Goal: Task Accomplishment & Management: Use online tool/utility

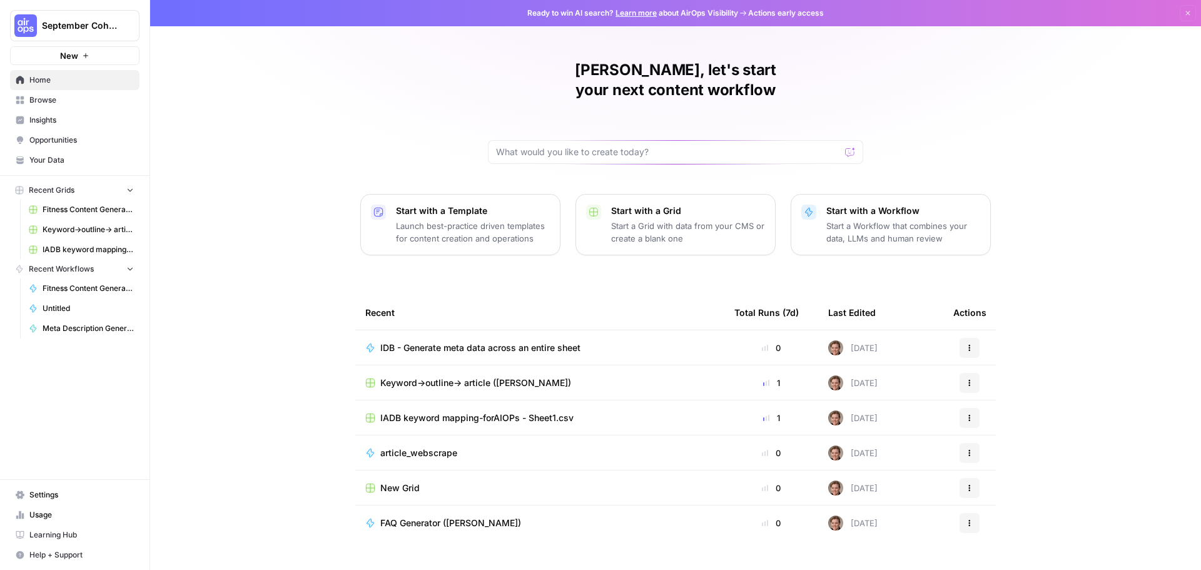
click at [63, 94] on span "Browse" at bounding box center [81, 99] width 104 height 11
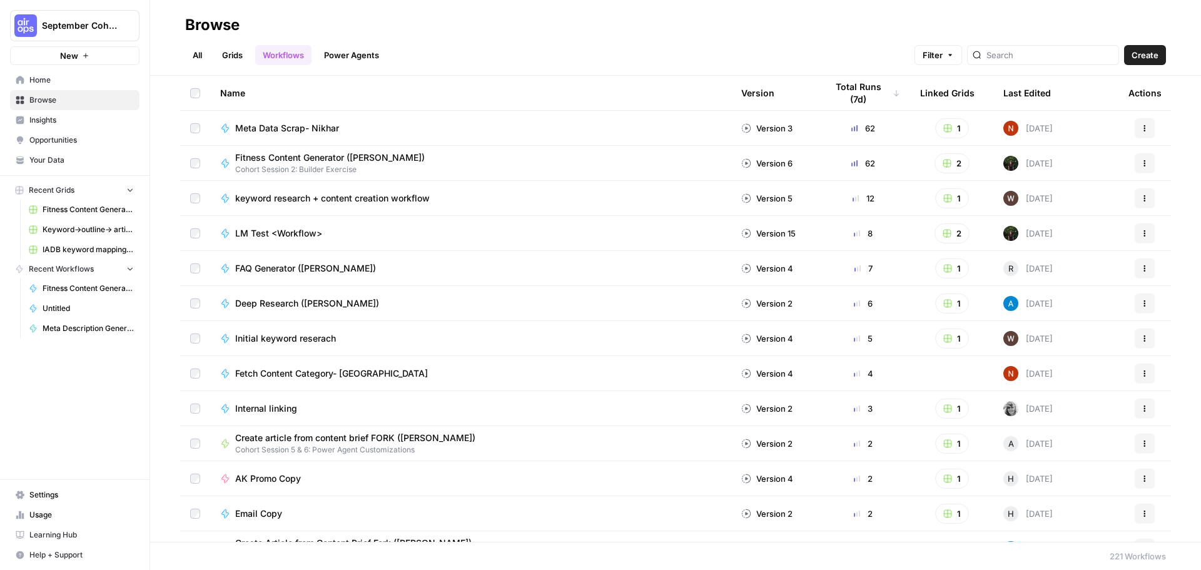
click at [131, 269] on icon "button" at bounding box center [130, 268] width 9 height 9
click at [131, 269] on icon "button" at bounding box center [130, 269] width 9 height 9
click at [1045, 56] on input "search" at bounding box center [1049, 55] width 127 height 13
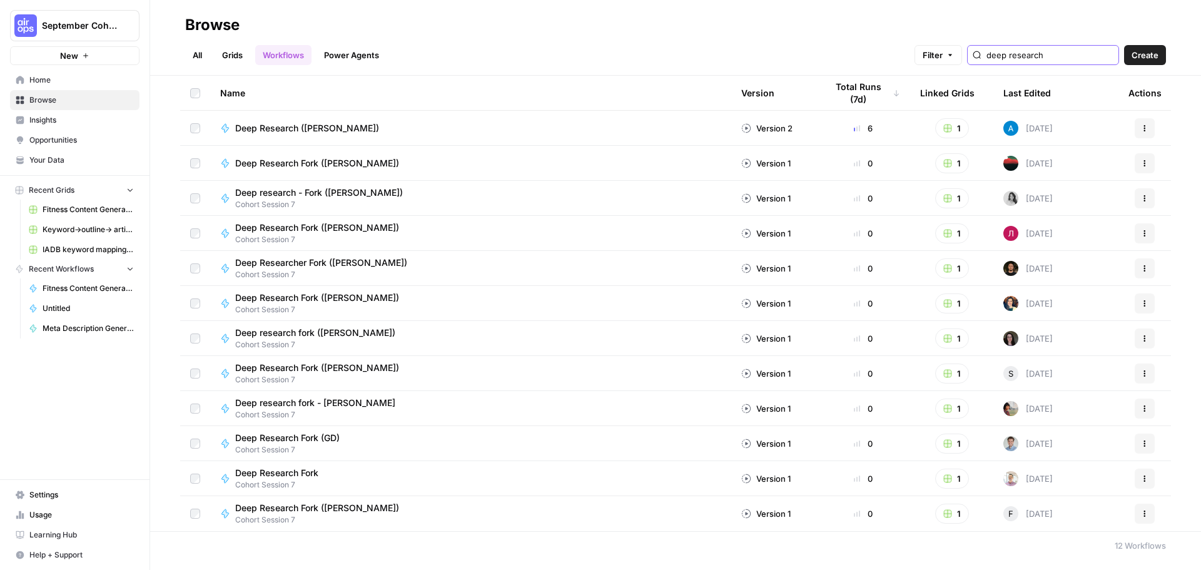
type input "deep research"
click at [1143, 123] on button "Actions" at bounding box center [1145, 128] width 20 height 20
click at [300, 133] on span "Deep Research ([PERSON_NAME])" at bounding box center [307, 128] width 144 height 13
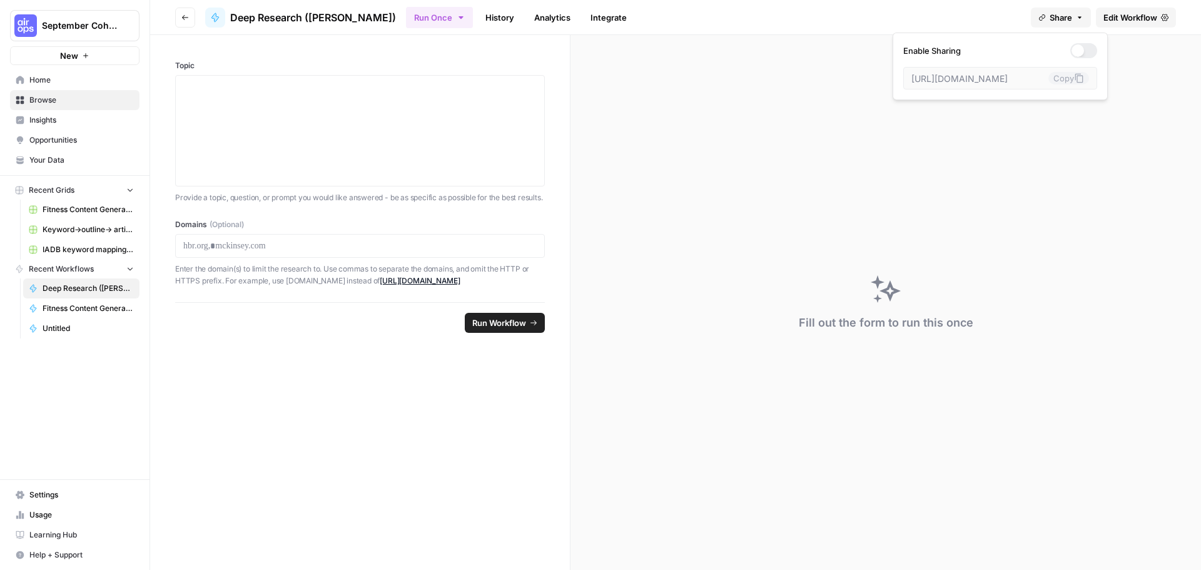
click at [1083, 18] on button "Share" at bounding box center [1061, 18] width 60 height 20
click at [406, 21] on button "Run Once" at bounding box center [439, 17] width 67 height 21
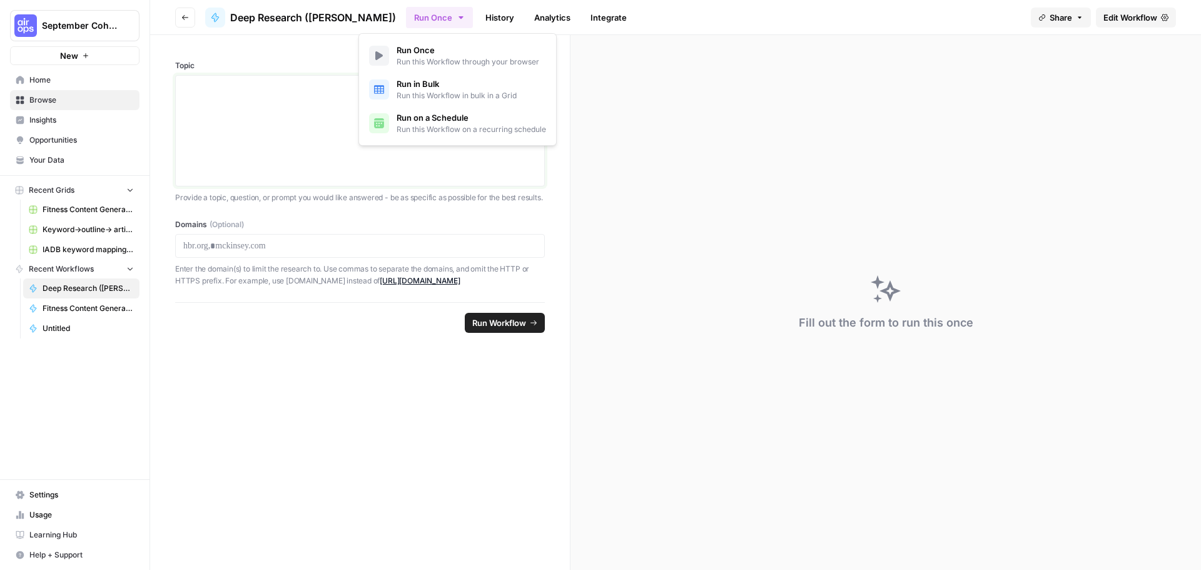
click at [295, 84] on p at bounding box center [359, 87] width 353 height 13
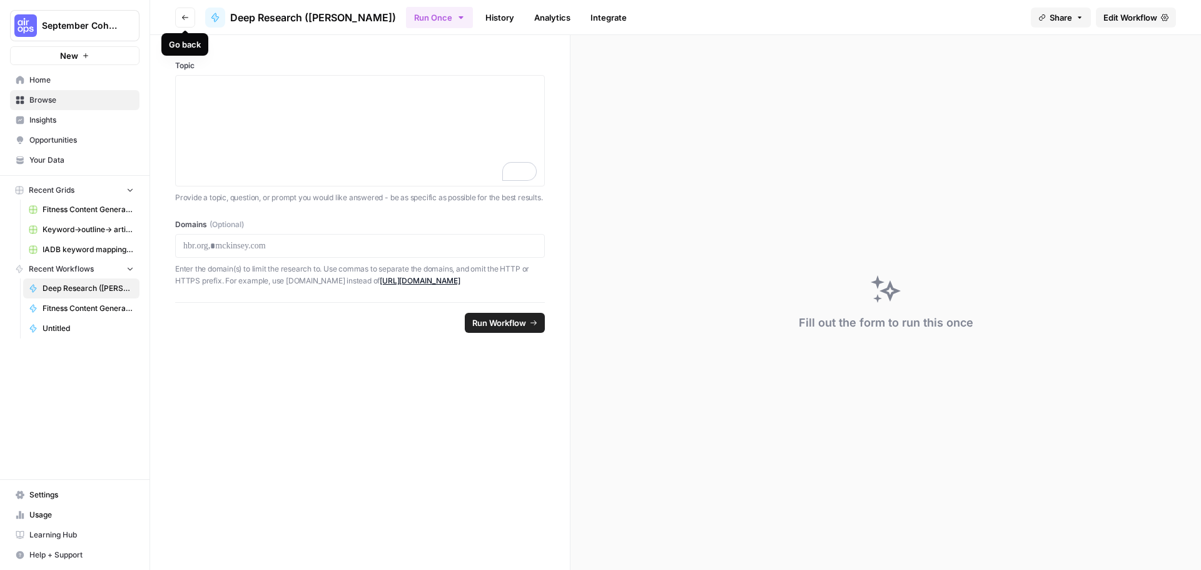
click at [195, 20] on button "Go back" at bounding box center [185, 18] width 20 height 20
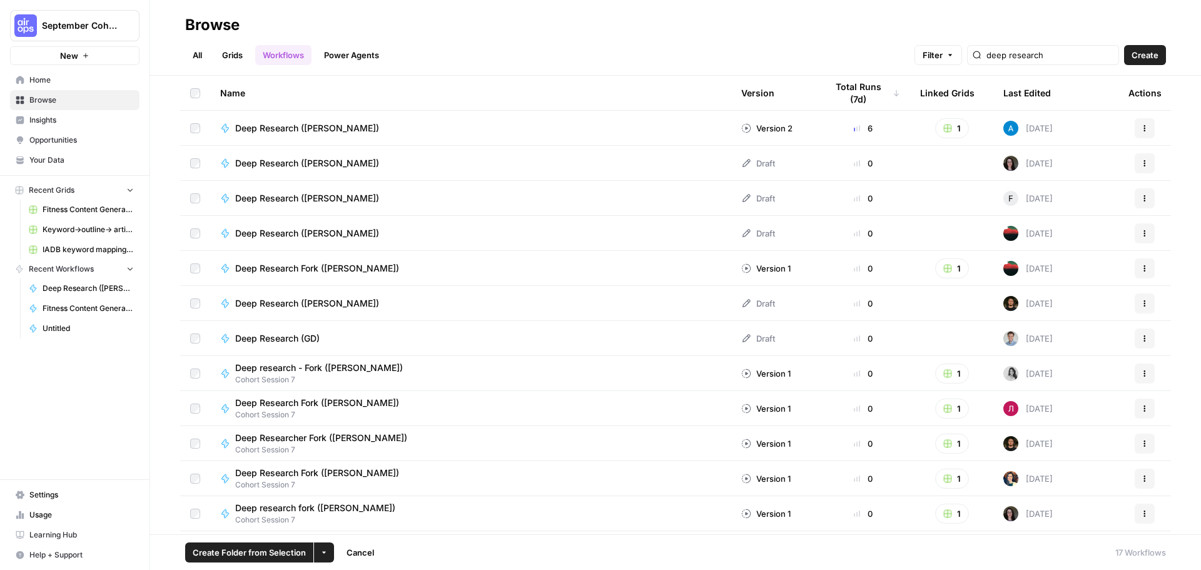
click at [323, 555] on icon "button" at bounding box center [324, 553] width 8 height 8
click at [1141, 124] on icon "button" at bounding box center [1145, 128] width 8 height 8
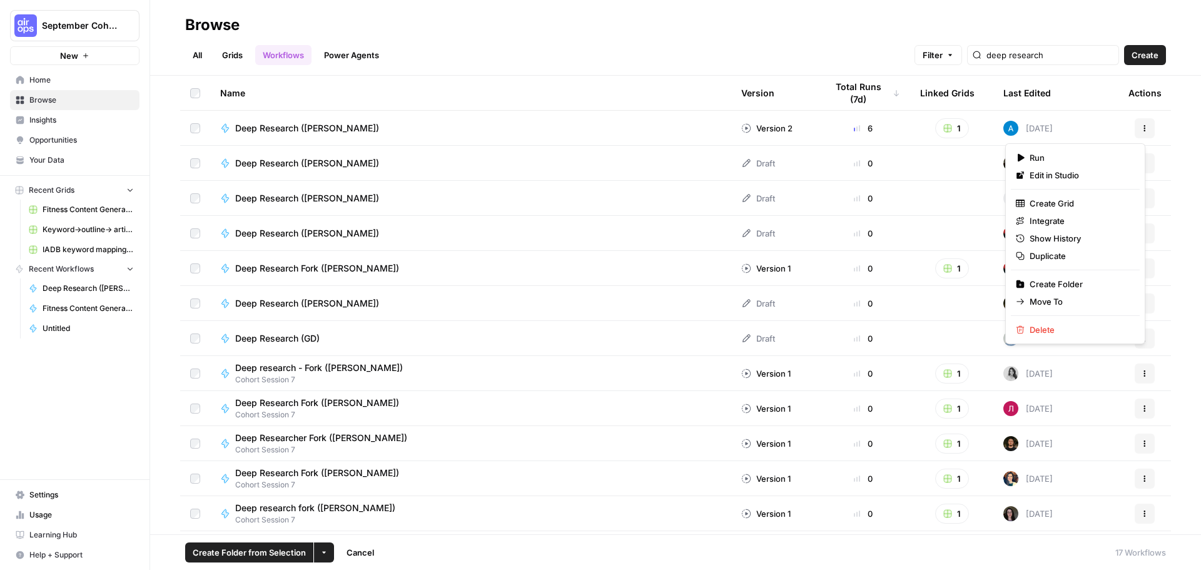
click at [319, 133] on span "Deep Research ([PERSON_NAME])" at bounding box center [307, 128] width 144 height 13
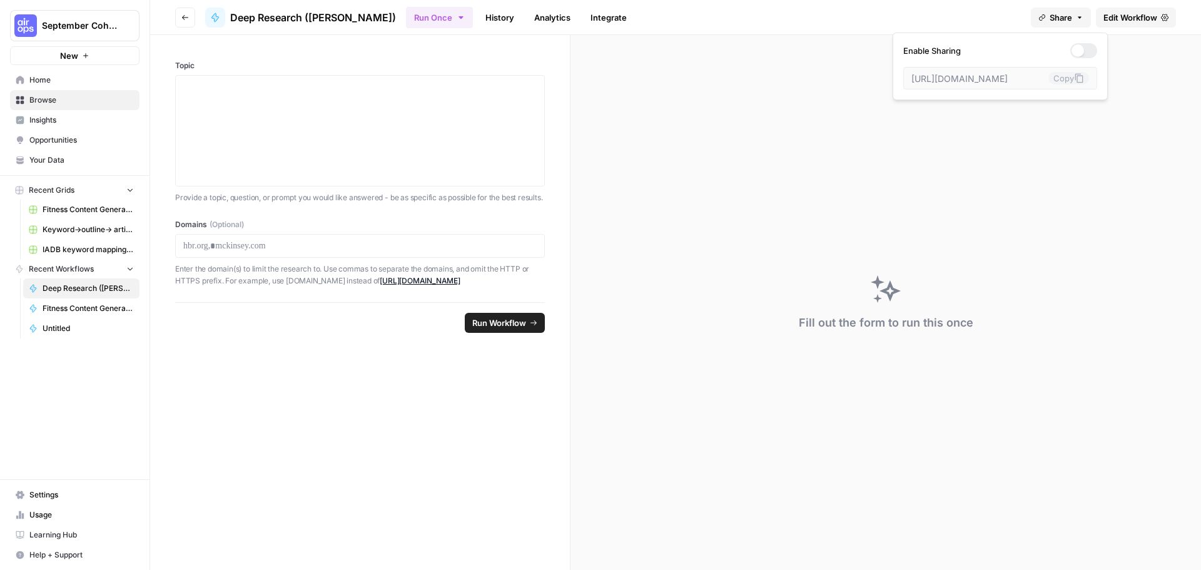
click at [1061, 16] on span "Share" at bounding box center [1061, 17] width 23 height 13
click at [1148, 14] on span "Edit Workflow" at bounding box center [1130, 17] width 54 height 13
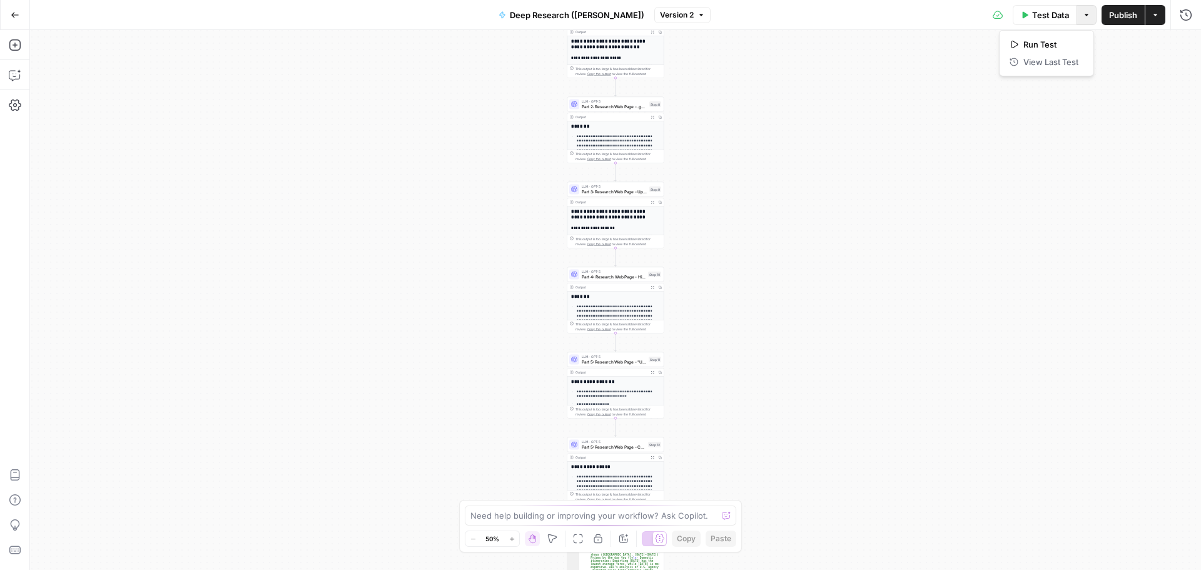
click at [1086, 14] on icon "button" at bounding box center [1087, 15] width 8 height 8
click at [1160, 19] on button "Actions" at bounding box center [1155, 15] width 20 height 20
click at [678, 20] on button "Version 2" at bounding box center [682, 15] width 56 height 16
click at [849, 180] on div "**********" at bounding box center [615, 300] width 1171 height 540
click at [15, 23] on button "Go Back" at bounding box center [15, 15] width 23 height 23
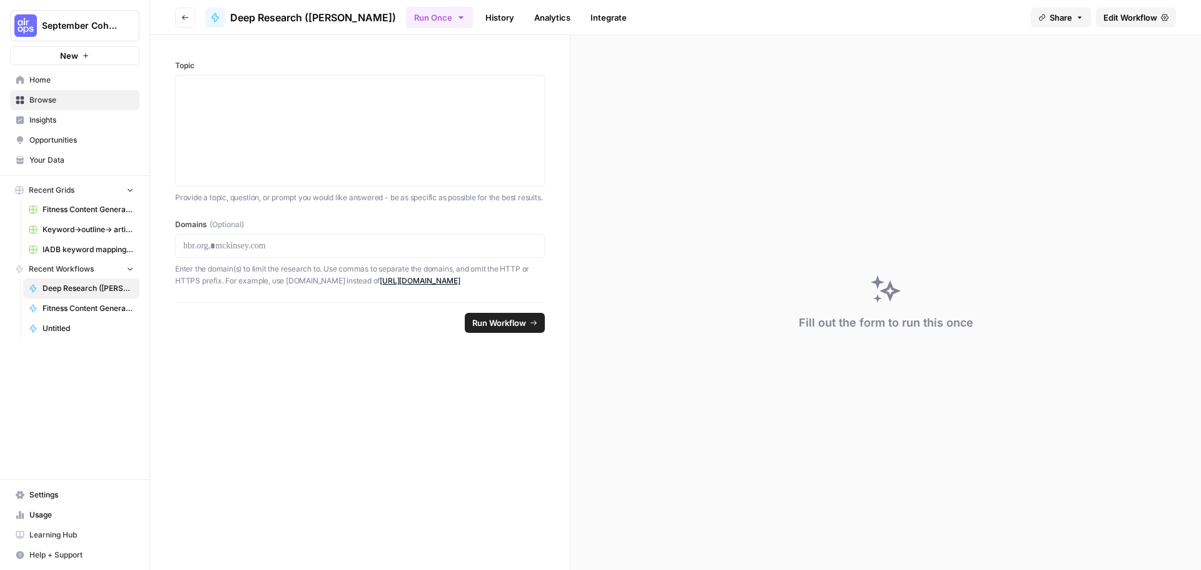
click at [456, 18] on icon "button" at bounding box center [461, 18] width 10 height 10
click at [478, 16] on link "History" at bounding box center [500, 18] width 44 height 20
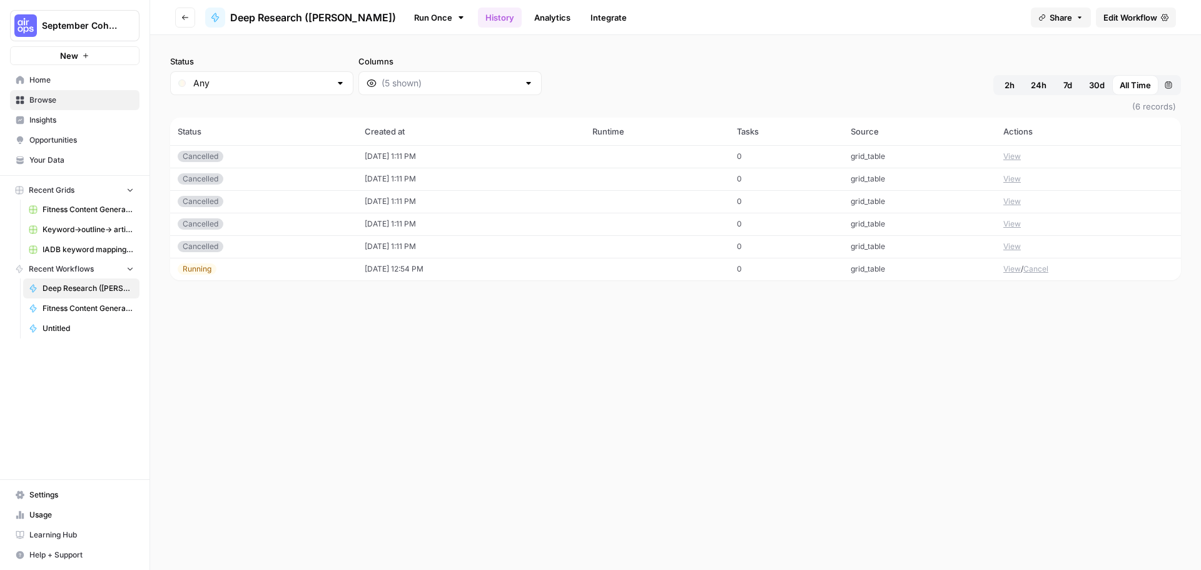
click at [527, 16] on link "Analytics" at bounding box center [552, 18] width 51 height 20
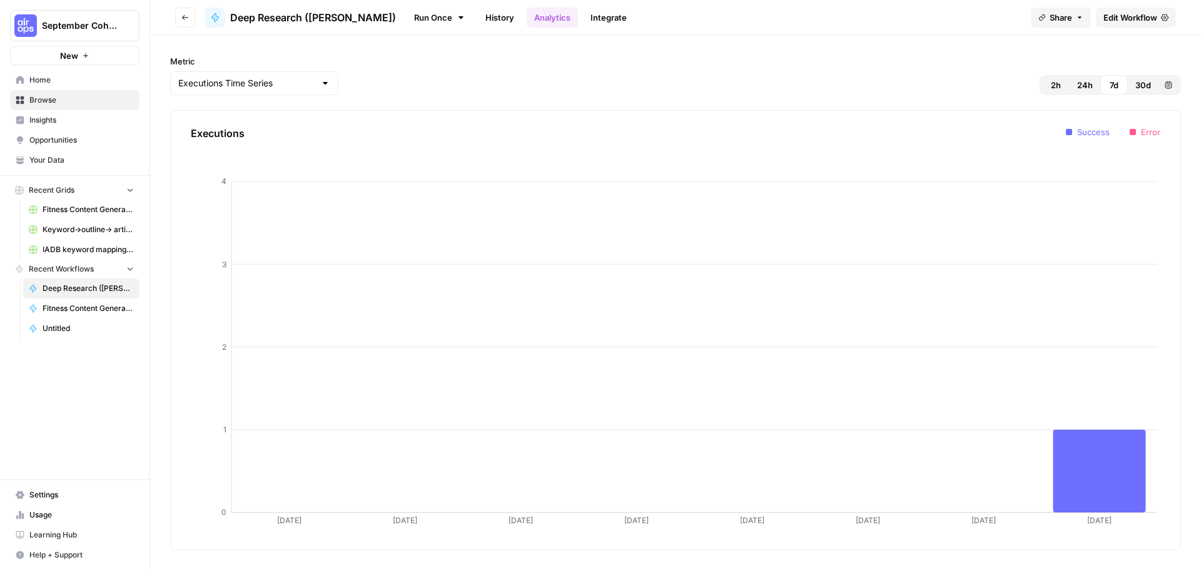
click at [583, 19] on link "Integrate" at bounding box center [608, 18] width 51 height 20
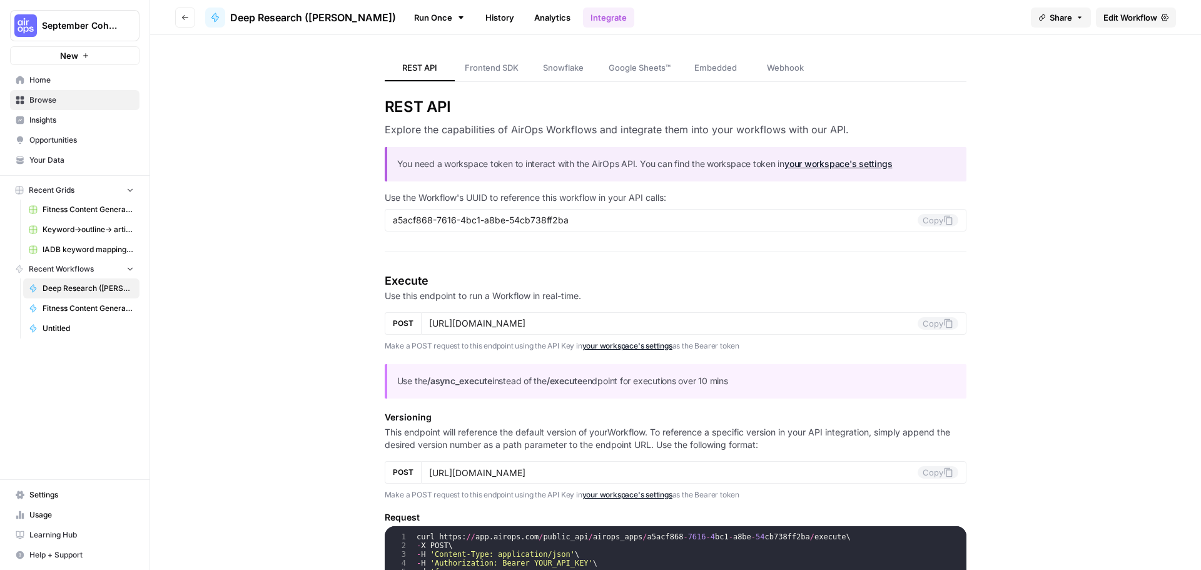
click at [265, 13] on span "Deep Research ([PERSON_NAME])" at bounding box center [313, 17] width 166 height 15
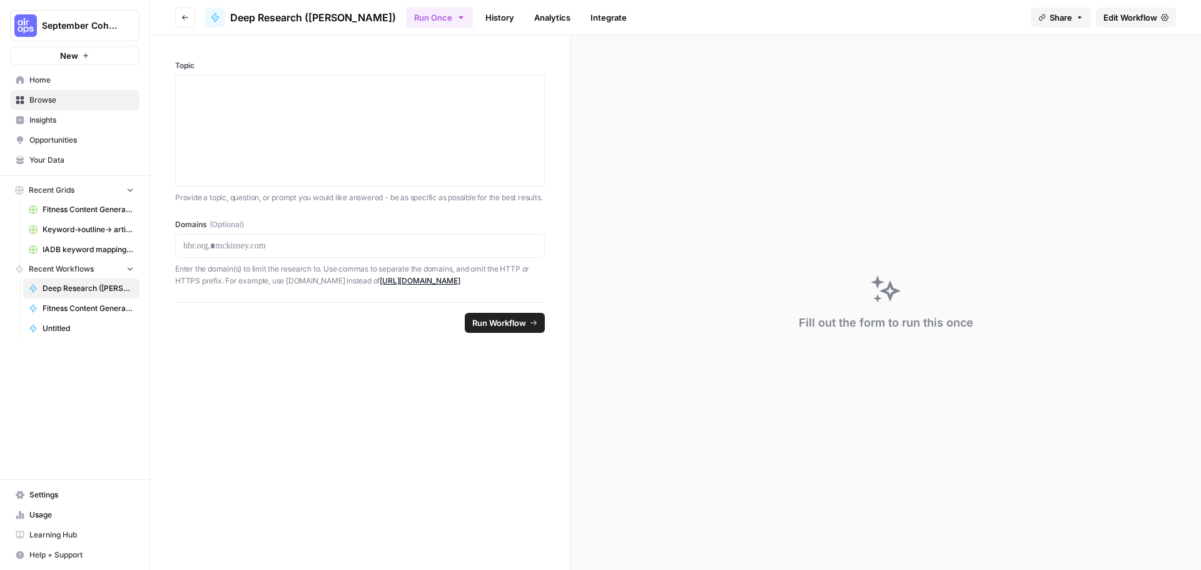
click at [1075, 24] on button "Share" at bounding box center [1061, 18] width 60 height 20
click at [1112, 51] on div "Fill out the form to run this once" at bounding box center [885, 302] width 630 height 535
click at [1122, 23] on span "Edit Workflow" at bounding box center [1130, 17] width 54 height 13
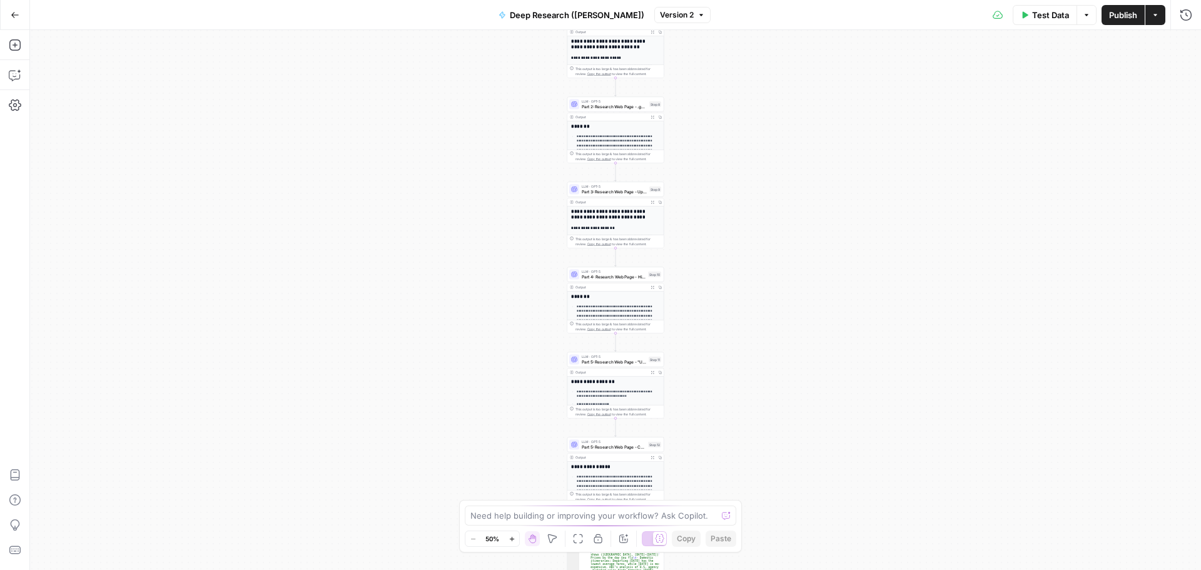
click at [1155, 23] on button "Actions" at bounding box center [1155, 15] width 20 height 20
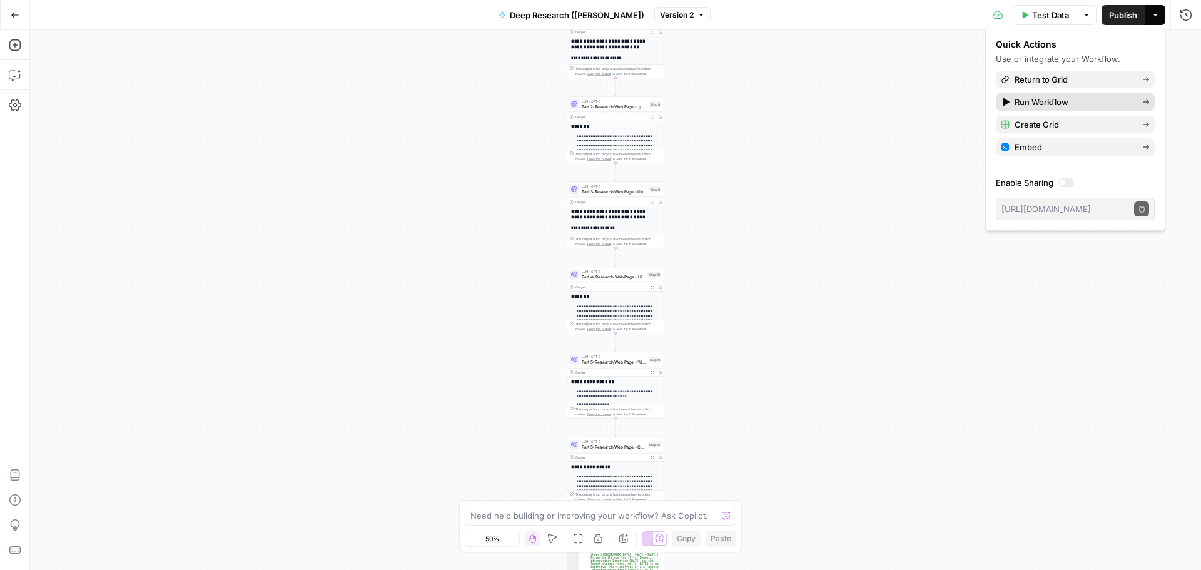
click at [1147, 94] on link "Run Workflow" at bounding box center [1075, 102] width 159 height 18
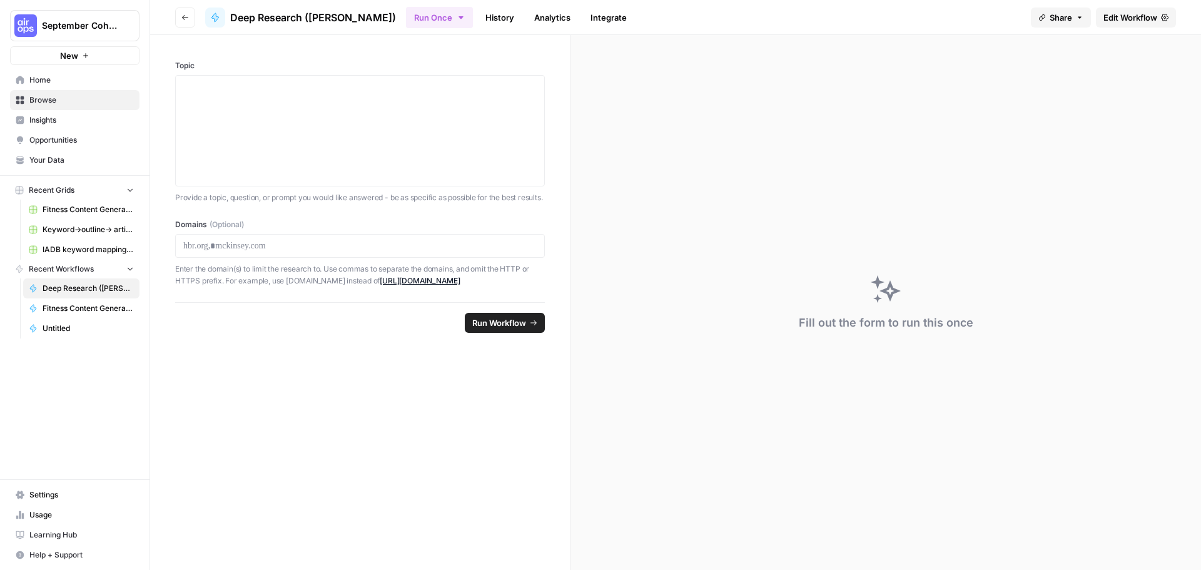
click at [456, 18] on icon "button" at bounding box center [461, 18] width 10 height 10
drag, startPoint x: 105, startPoint y: 287, endPoint x: 286, endPoint y: 418, distance: 223.5
click at [448, 468] on form "Topic Provide a topic, question, or prompt you would like answered - be as spec…" at bounding box center [360, 302] width 420 height 535
click at [86, 290] on span "Deep Research ([PERSON_NAME])" at bounding box center [88, 288] width 91 height 11
click at [230, 19] on div "Deep Research ([PERSON_NAME])" at bounding box center [300, 18] width 191 height 20
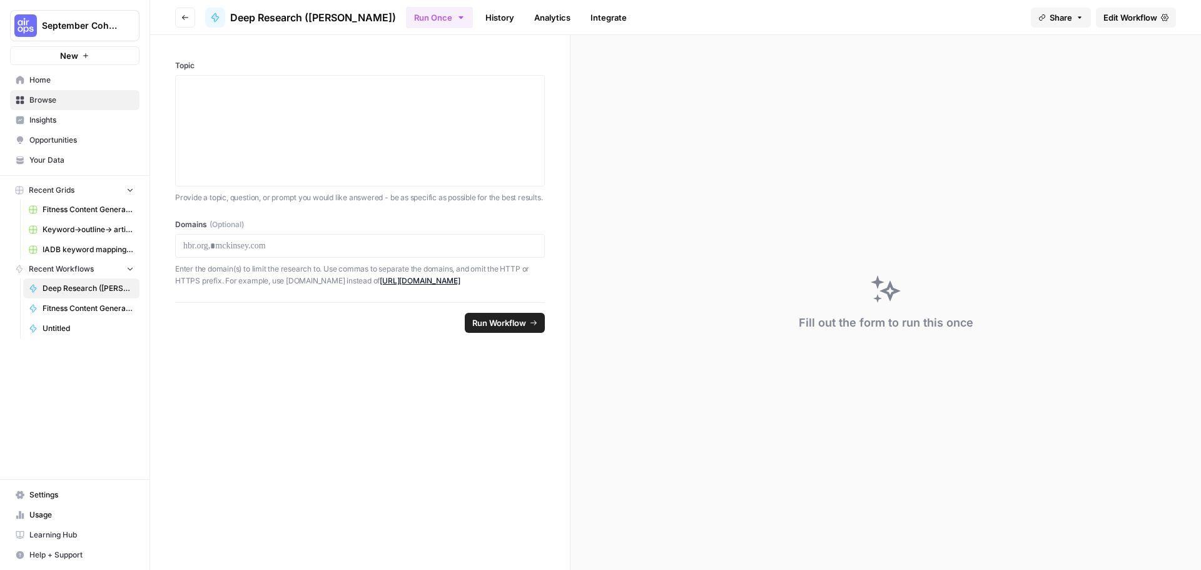
click at [188, 18] on icon "button" at bounding box center [185, 18] width 8 height 8
click at [183, 18] on icon "button" at bounding box center [185, 18] width 8 height 8
click at [456, 19] on icon "button" at bounding box center [461, 18] width 10 height 10
click at [478, 13] on link "History" at bounding box center [500, 18] width 44 height 20
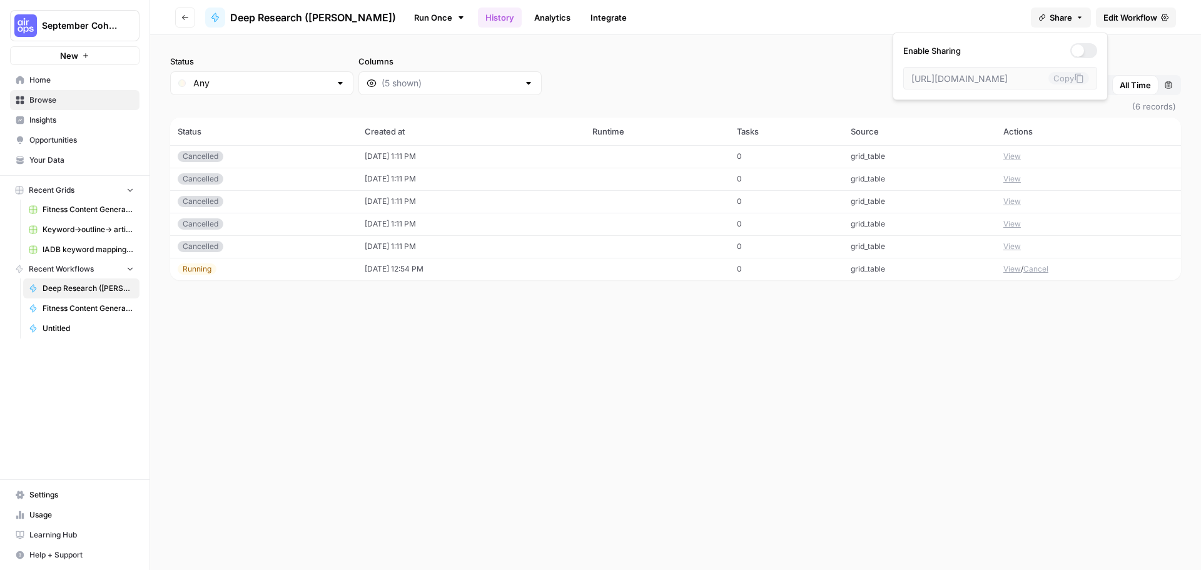
click at [1068, 18] on span "Share" at bounding box center [1061, 17] width 23 height 13
click at [1074, 51] on div at bounding box center [1083, 50] width 27 height 15
click at [1083, 48] on div at bounding box center [1089, 50] width 13 height 13
click at [1160, 16] on link "Edit Workflow" at bounding box center [1136, 18] width 80 height 20
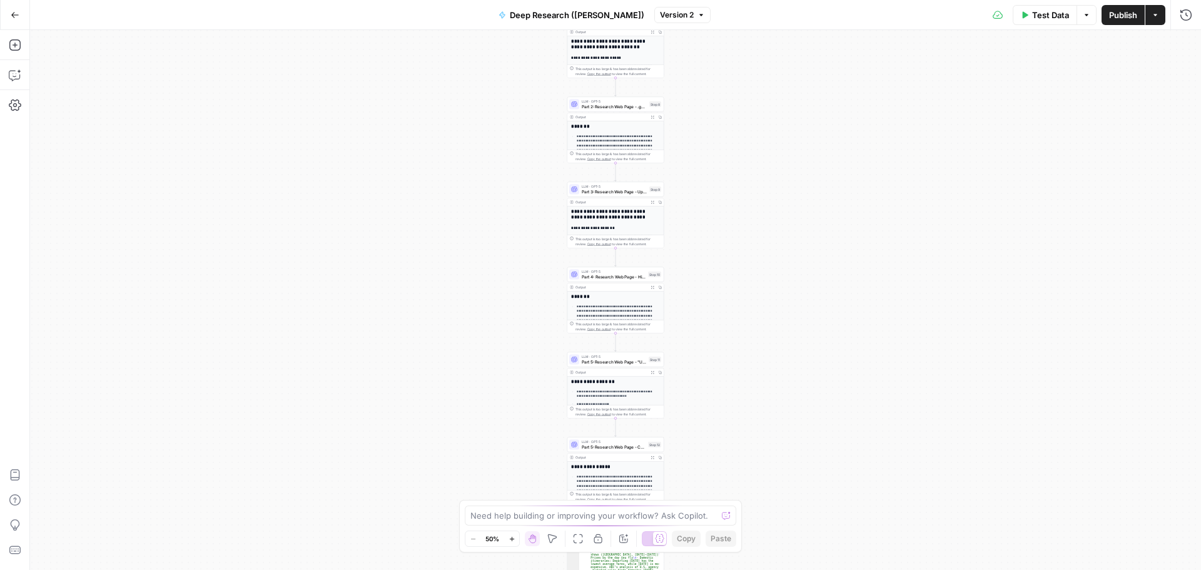
click at [1160, 21] on button "Actions" at bounding box center [1155, 15] width 20 height 20
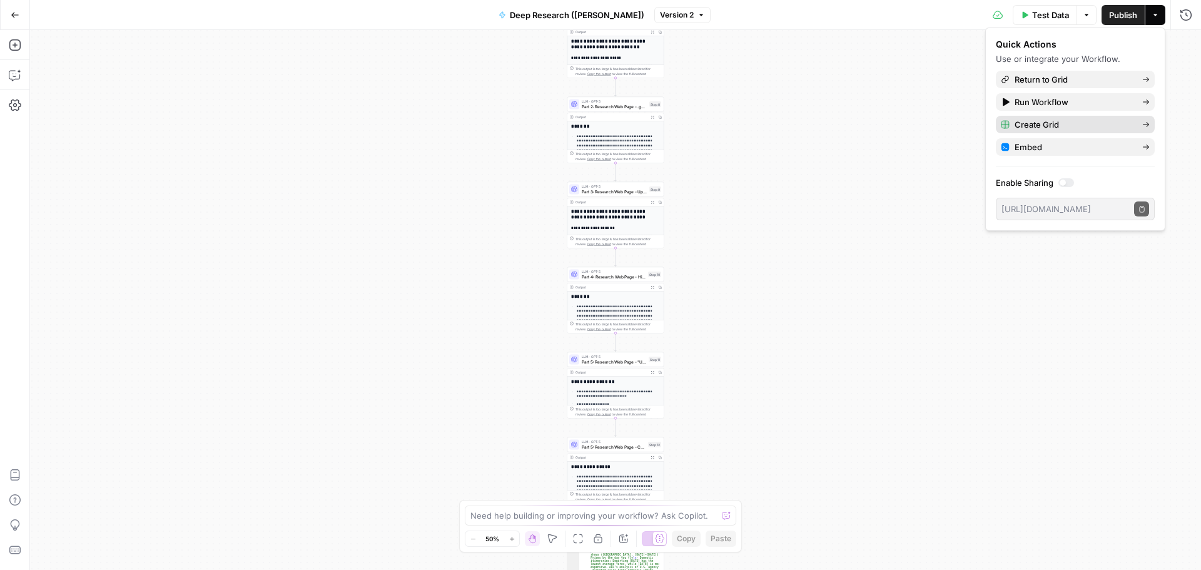
click at [1147, 121] on icon "button" at bounding box center [1146, 125] width 8 height 8
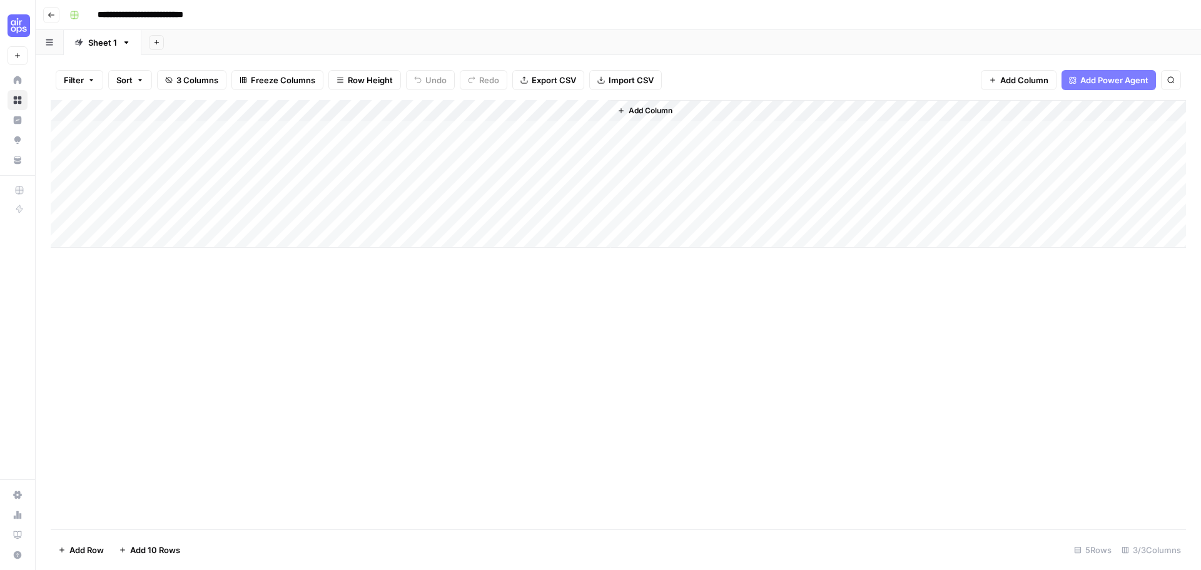
click at [600, 109] on div "Add Column" at bounding box center [618, 174] width 1135 height 148
click at [583, 111] on div "Add Column" at bounding box center [618, 174] width 1135 height 148
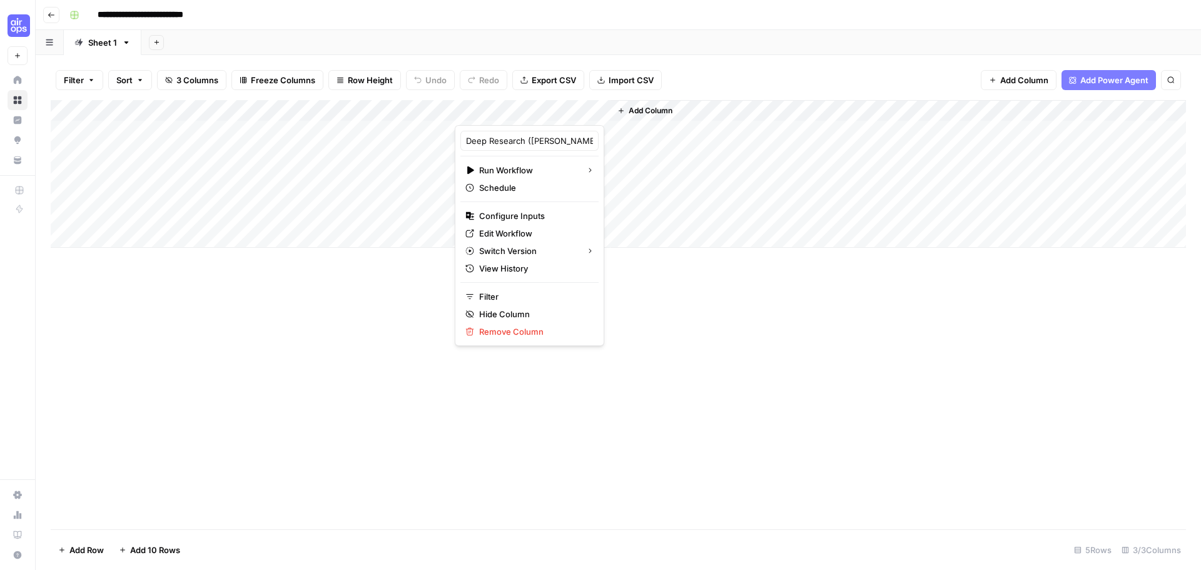
click at [532, 147] on div "Deep Research ([PERSON_NAME])" at bounding box center [529, 141] width 138 height 20
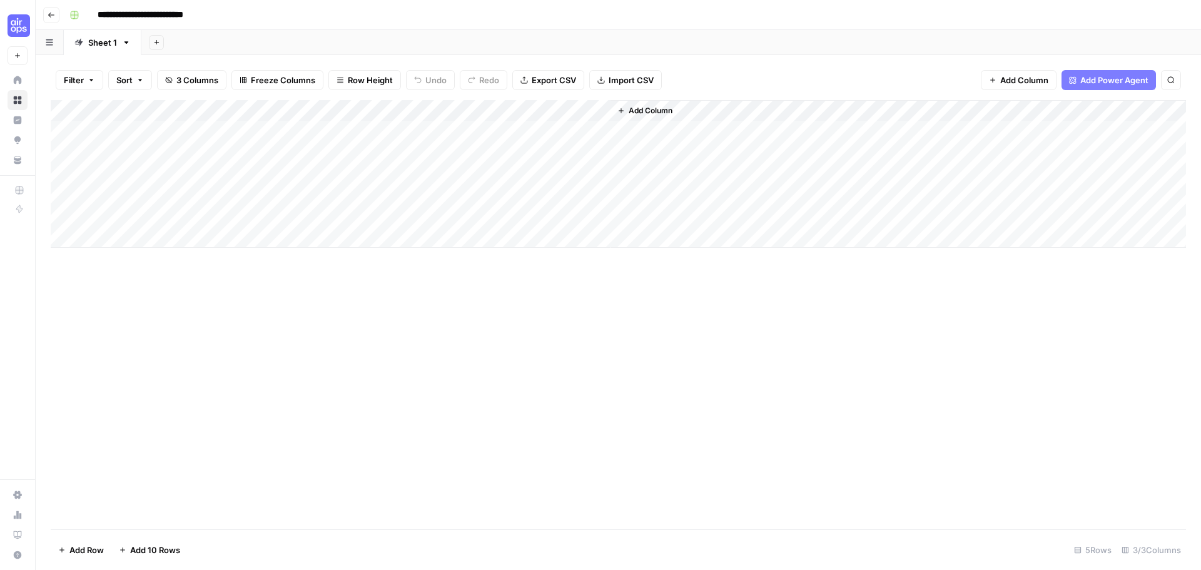
click at [665, 339] on div "Add Column" at bounding box center [618, 314] width 1135 height 429
click at [561, 116] on div "Add Column" at bounding box center [618, 174] width 1135 height 148
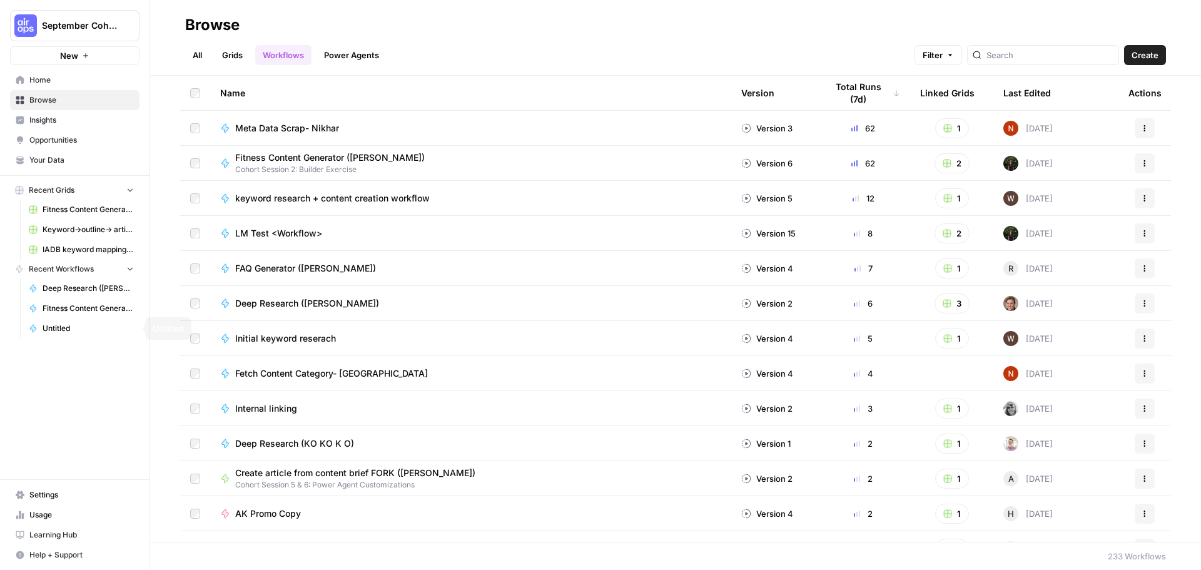
click at [91, 281] on link "Deep Research ([PERSON_NAME])" at bounding box center [81, 288] width 116 height 20
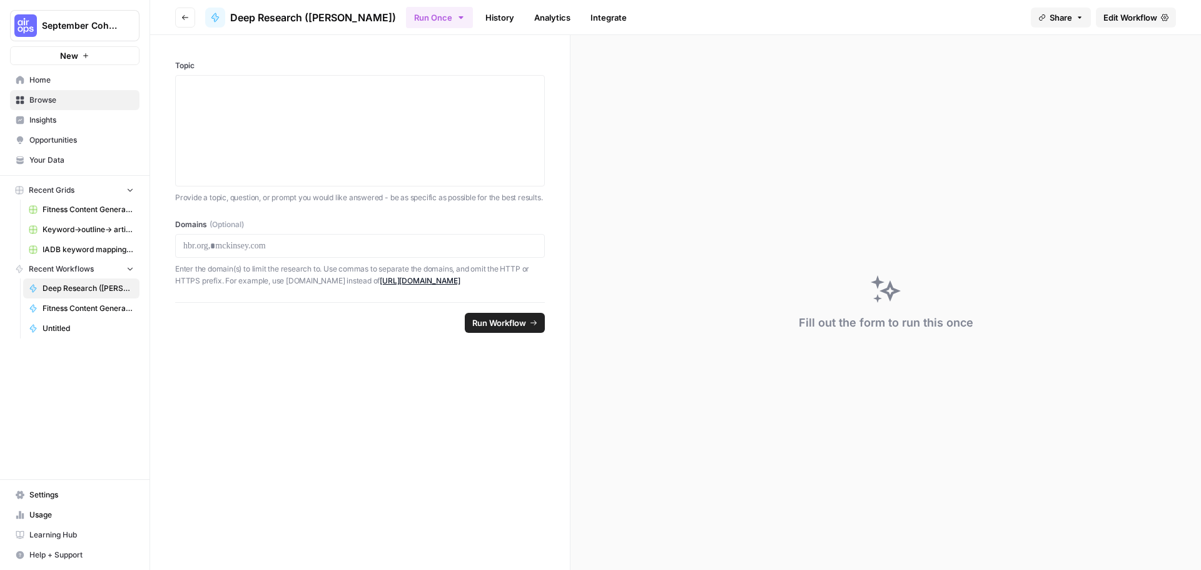
click at [406, 19] on button "Run Once" at bounding box center [439, 17] width 67 height 21
click at [265, 143] on div at bounding box center [359, 131] width 353 height 100
click at [190, 15] on button "Go back" at bounding box center [185, 18] width 20 height 20
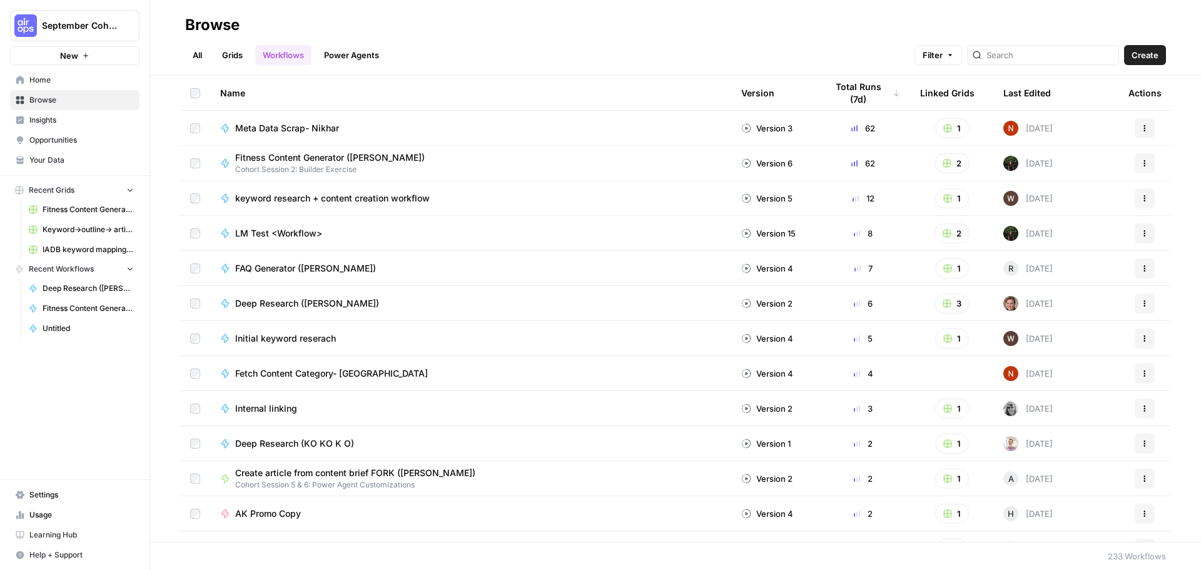
click at [81, 285] on span "Deep Research ([PERSON_NAME])" at bounding box center [88, 288] width 91 height 11
click at [1020, 63] on div at bounding box center [1043, 55] width 152 height 20
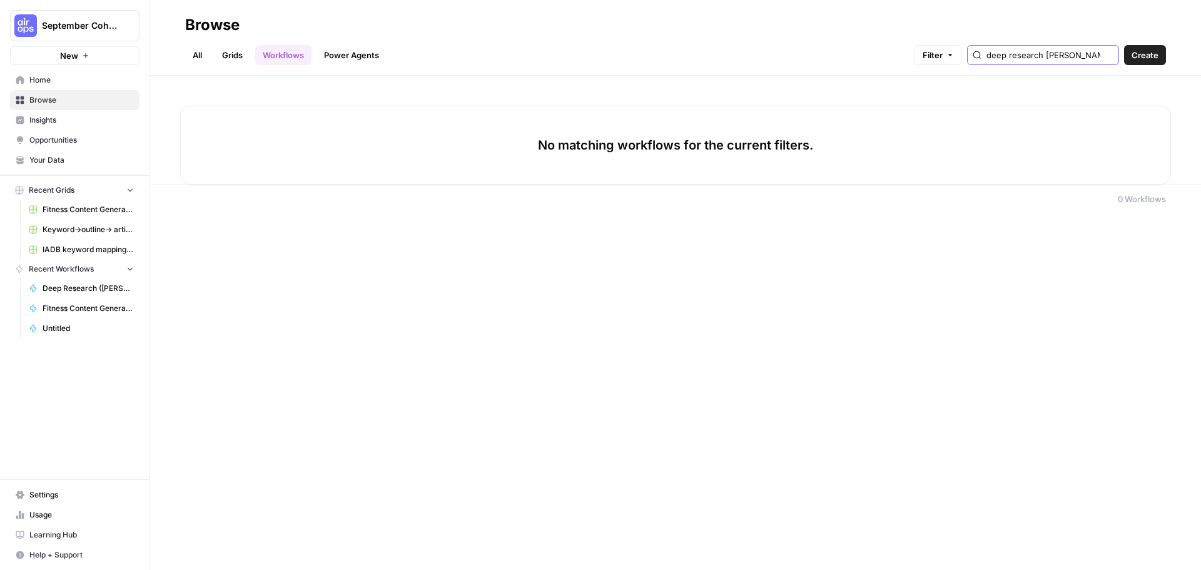
type input "deep research andrea"
click at [87, 286] on span "Deep Research ([PERSON_NAME])" at bounding box center [88, 288] width 91 height 11
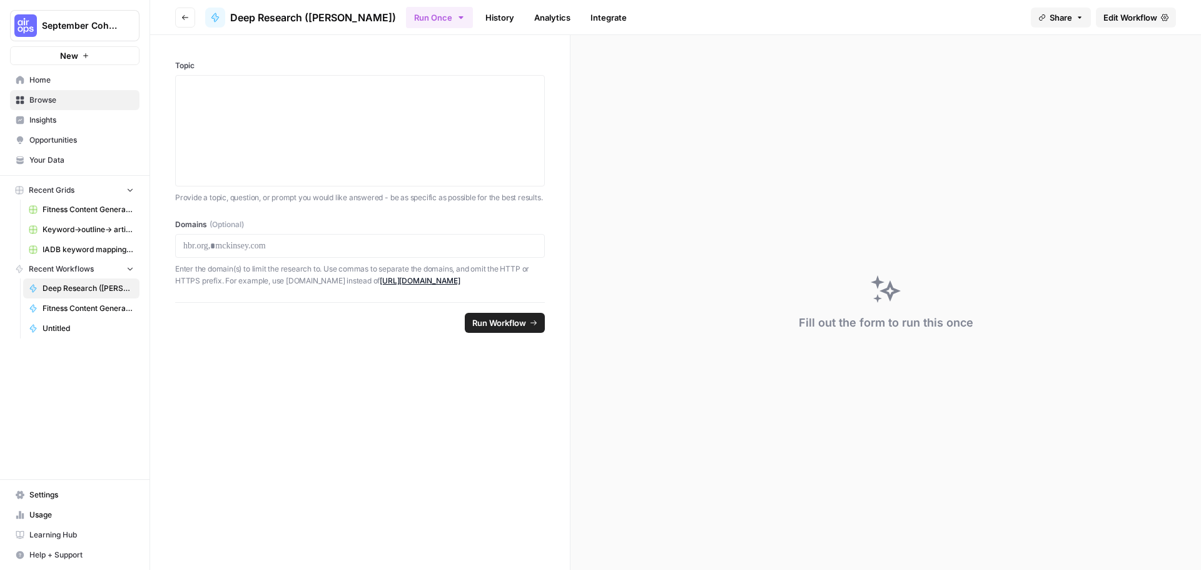
click at [76, 96] on span "Browse" at bounding box center [81, 99] width 104 height 11
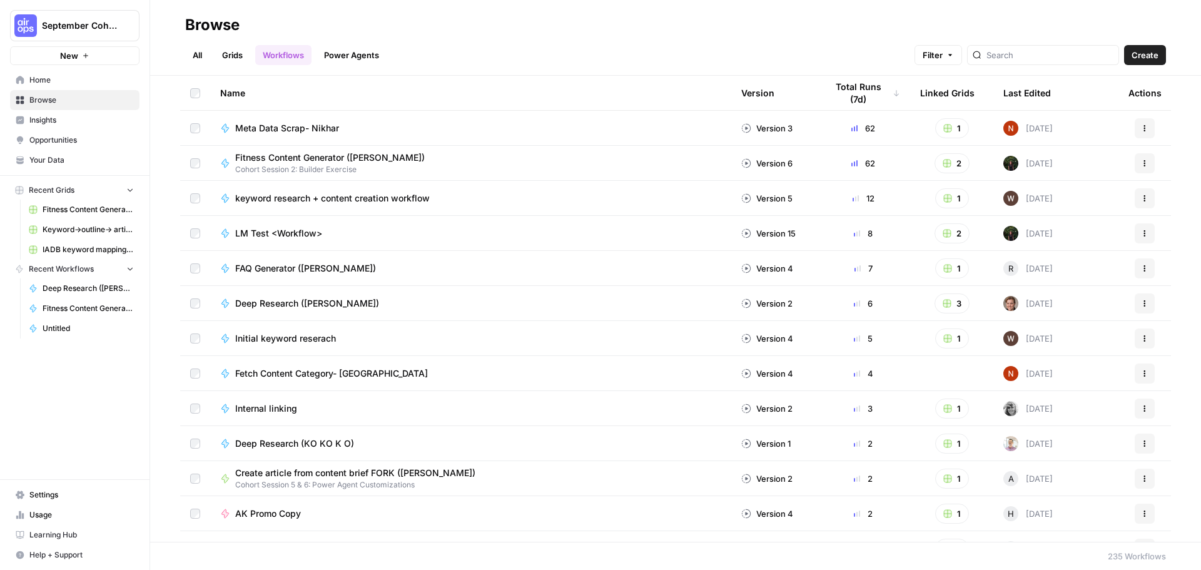
click at [554, 31] on div "Browse" at bounding box center [675, 25] width 981 height 20
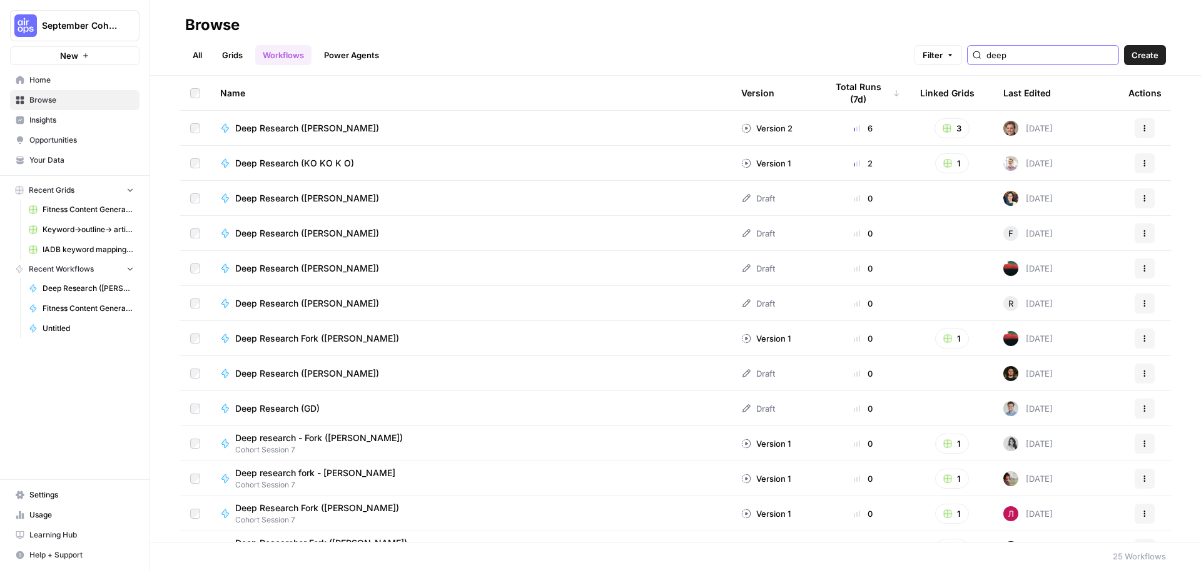
type input "deep"
click at [1135, 121] on button "Actions" at bounding box center [1145, 128] width 20 height 20
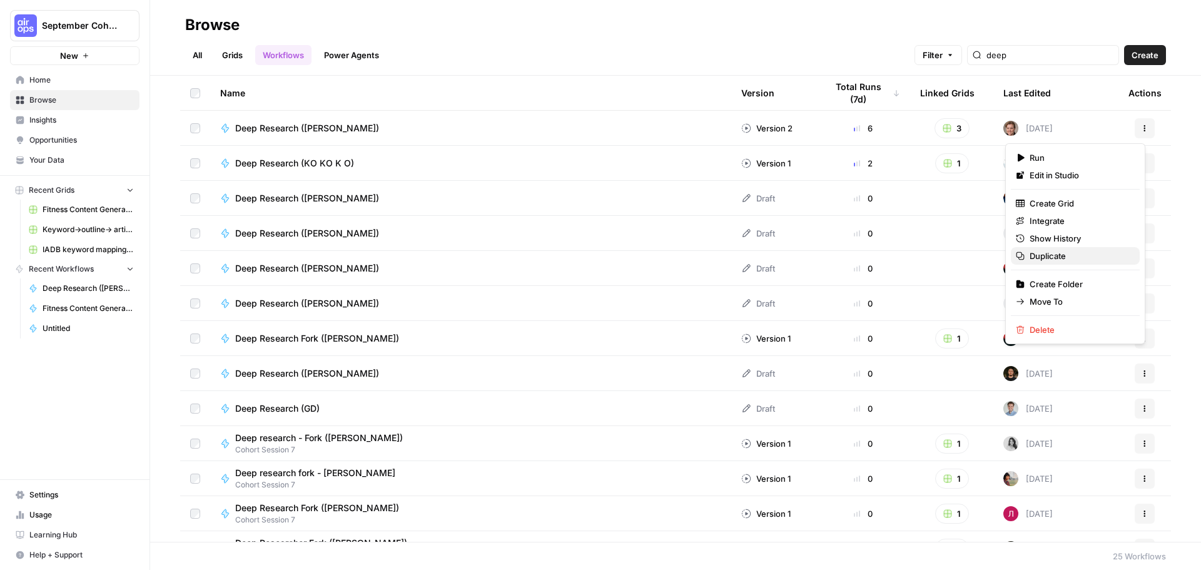
click at [1099, 255] on span "Duplicate" at bounding box center [1080, 256] width 100 height 13
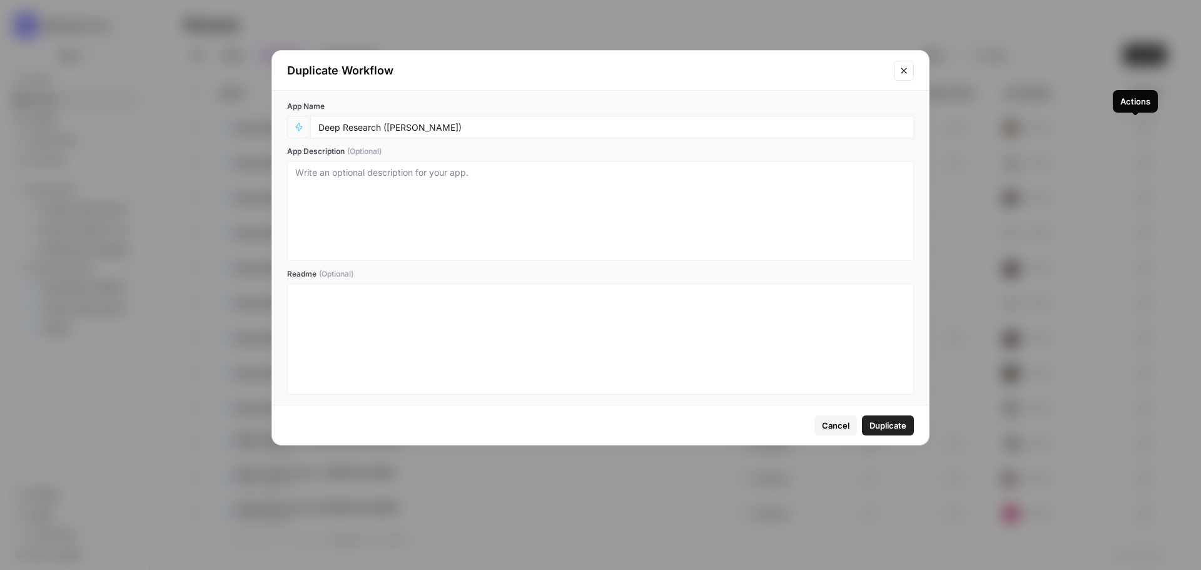
click at [425, 126] on input "Deep Research ([PERSON_NAME])" at bounding box center [611, 126] width 587 height 11
click at [417, 128] on input "Deep Research ([PERSON_NAME])" at bounding box center [611, 126] width 587 height 11
type input "Deep Research (Katherine)"
click at [889, 420] on span "Duplicate" at bounding box center [887, 425] width 37 height 13
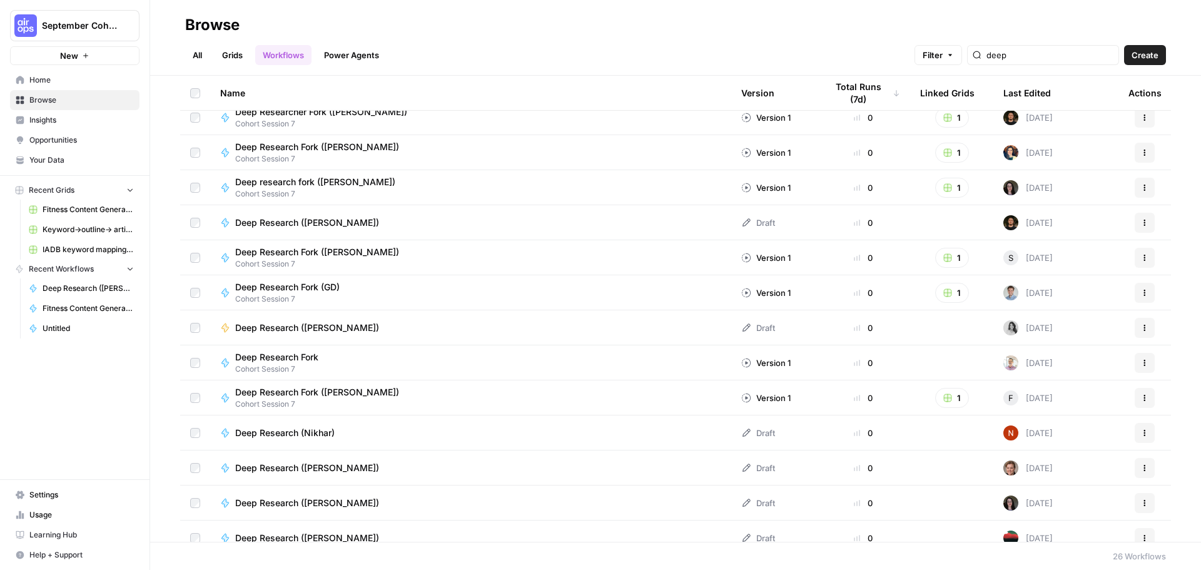
scroll to position [480, 0]
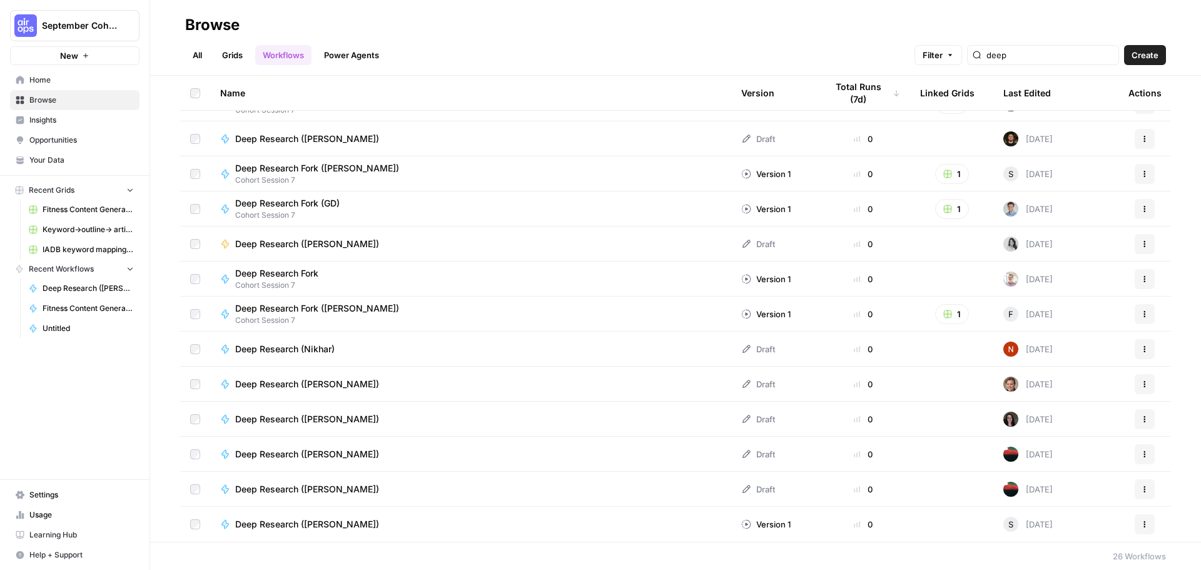
click at [301, 383] on span "Deep Research (Katherine)" at bounding box center [307, 384] width 144 height 13
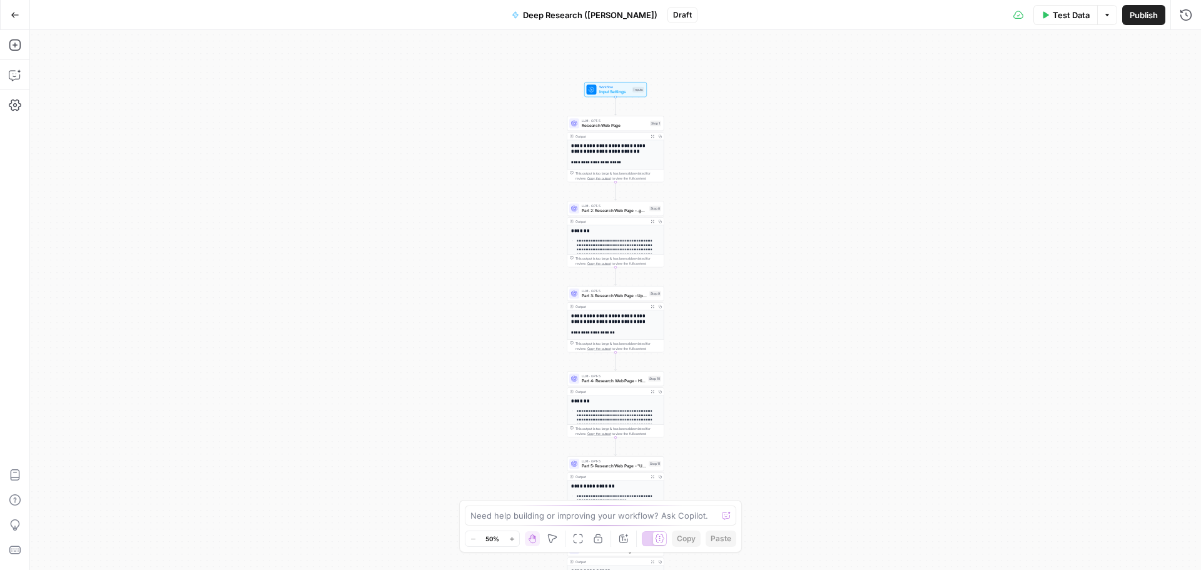
click at [603, 240] on p "**********" at bounding box center [616, 265] width 79 height 55
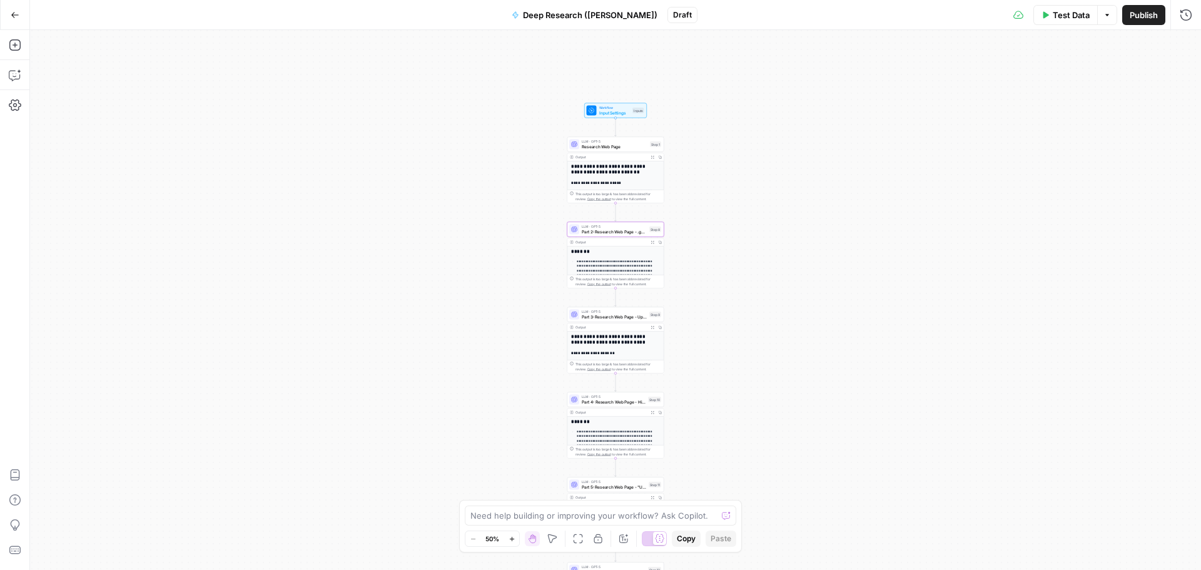
click at [510, 539] on icon "button" at bounding box center [512, 538] width 7 height 7
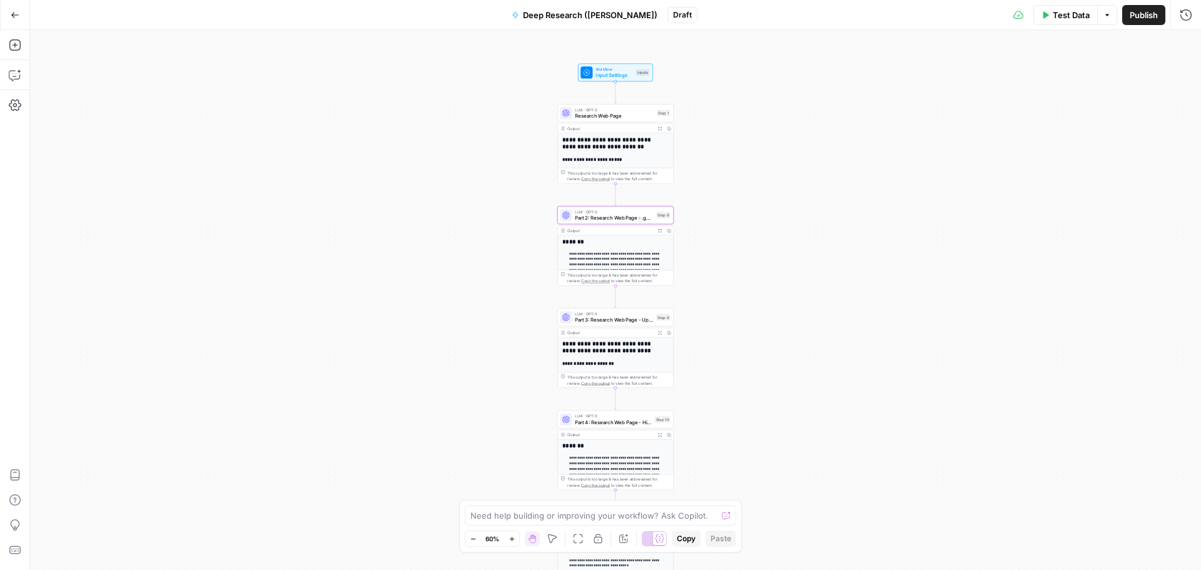
click at [513, 539] on icon "button" at bounding box center [512, 538] width 7 height 7
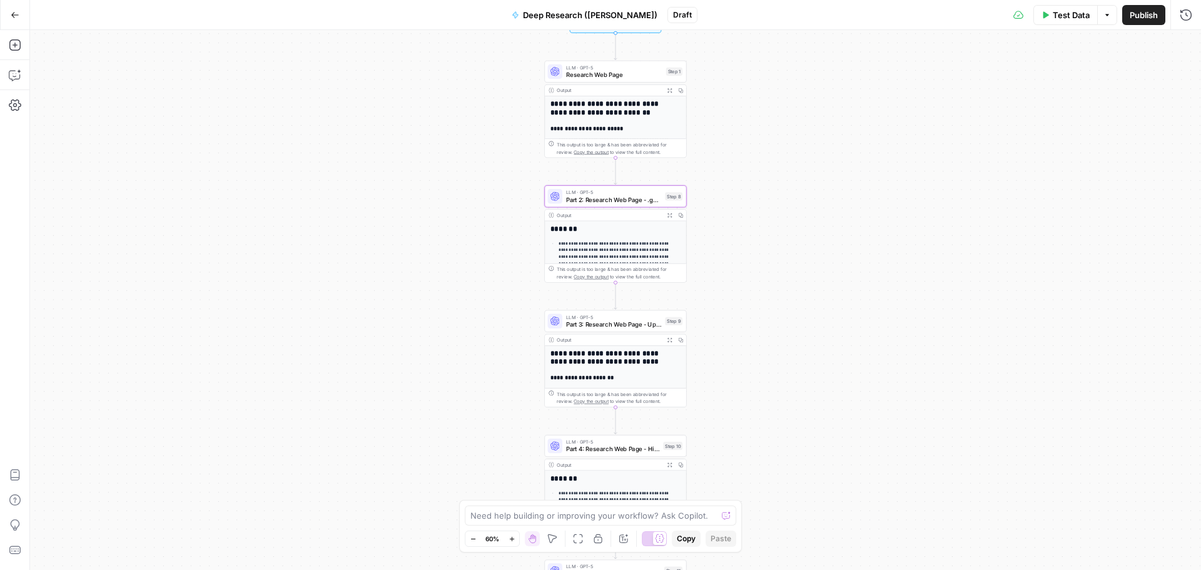
click at [513, 539] on icon "button" at bounding box center [512, 538] width 7 height 7
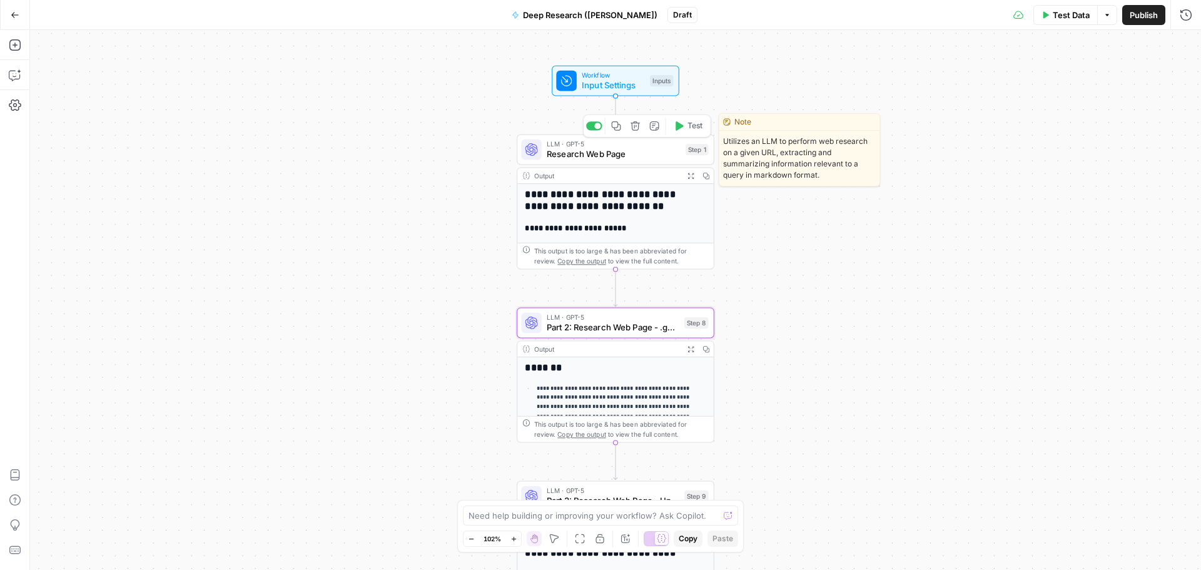
click at [621, 156] on span "Research Web Page" at bounding box center [614, 154] width 134 height 13
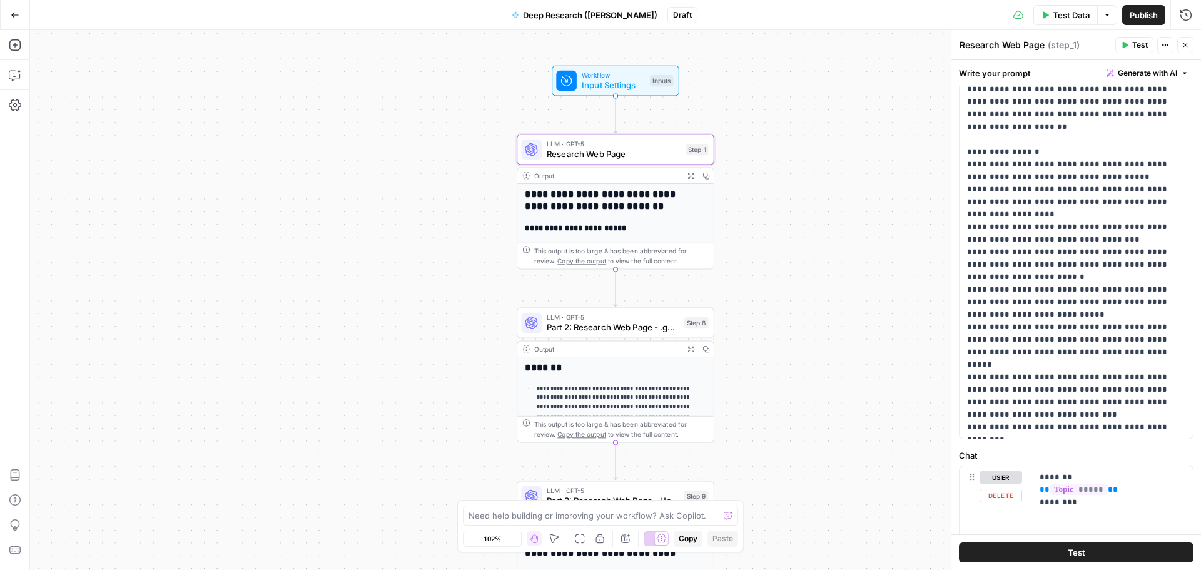
scroll to position [194, 0]
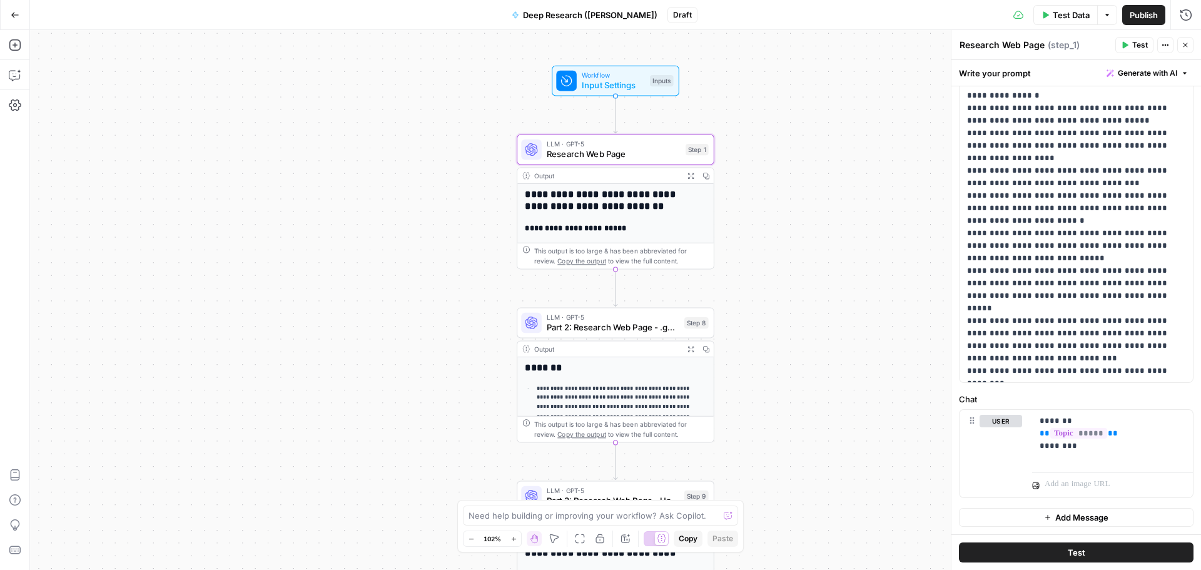
click at [1057, 522] on span "Add Message" at bounding box center [1081, 517] width 53 height 13
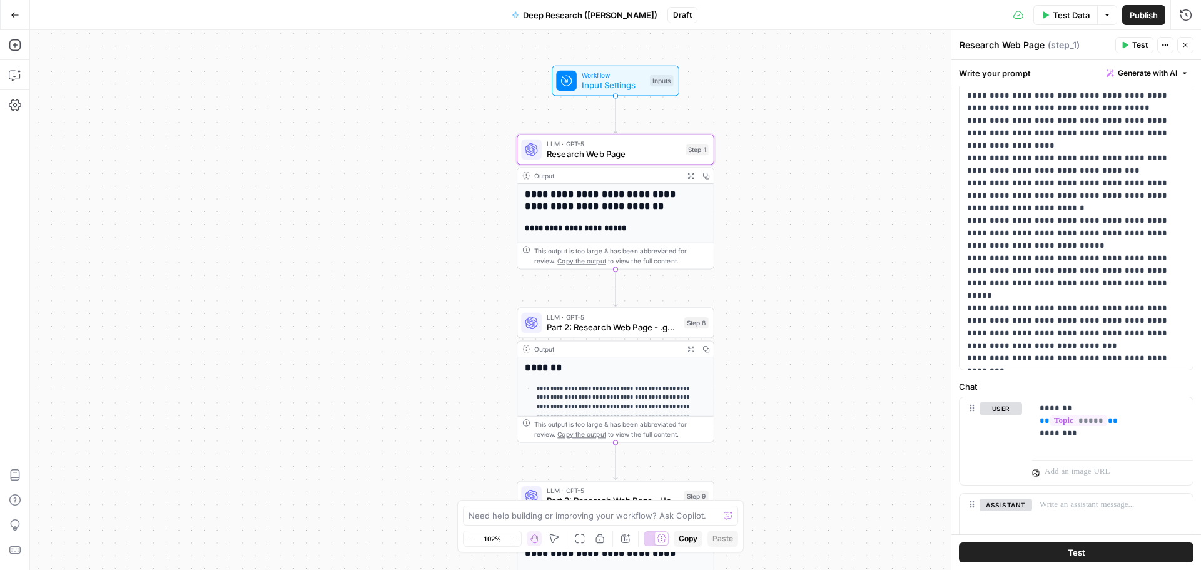
scroll to position [290, 0]
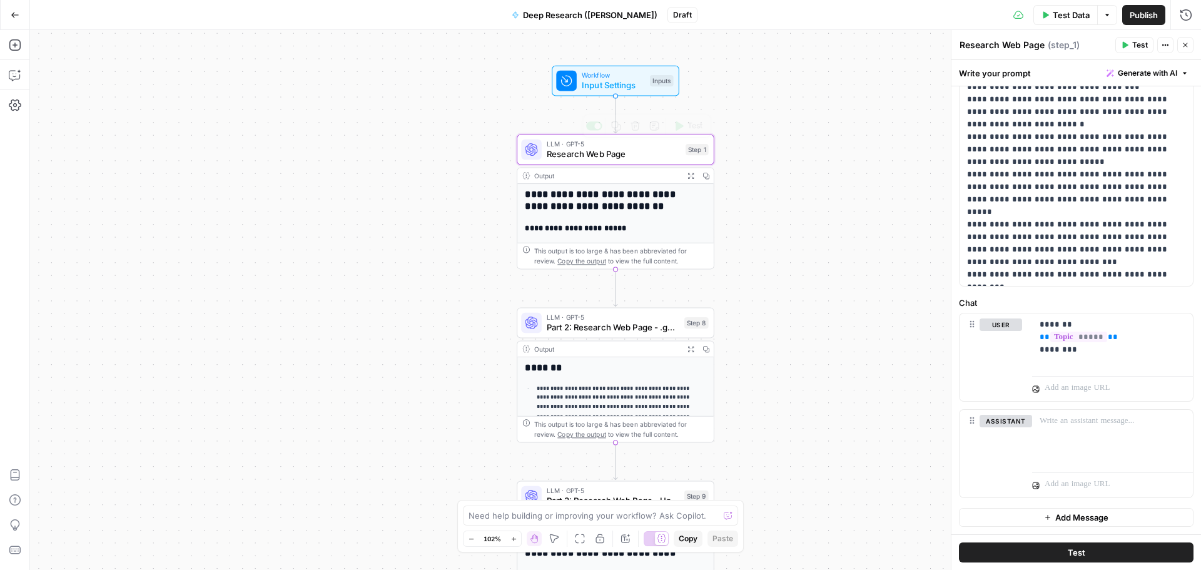
click at [625, 94] on div "Workflow Input Settings Inputs Test Step" at bounding box center [616, 81] width 128 height 31
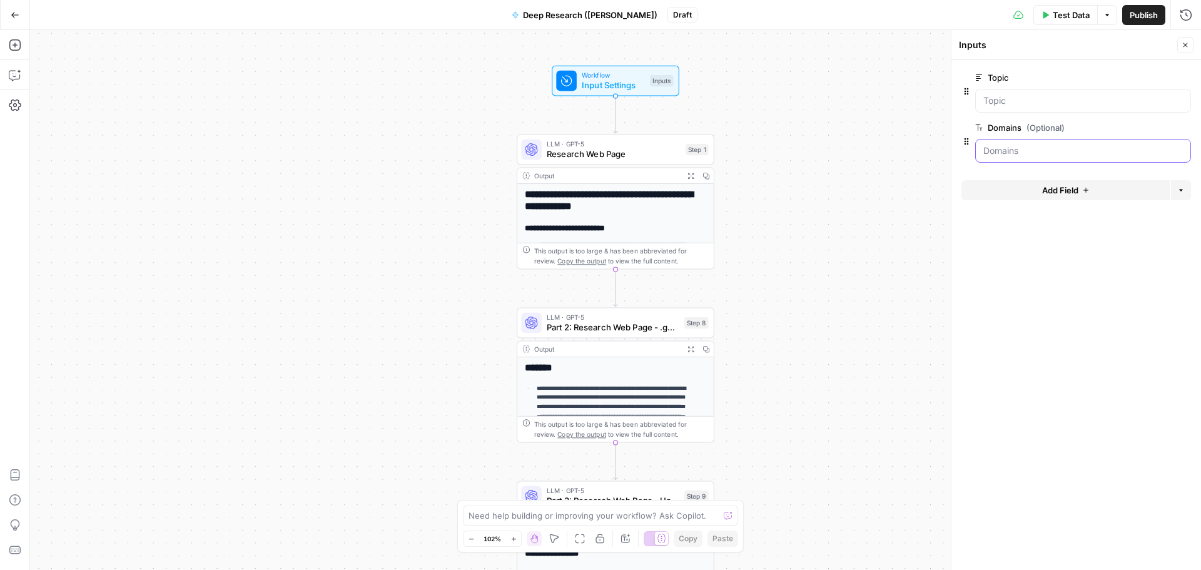
click at [1087, 150] on input "Domains (Optional)" at bounding box center [1083, 150] width 200 height 13
click at [1053, 186] on span "Add Field" at bounding box center [1060, 190] width 36 height 13
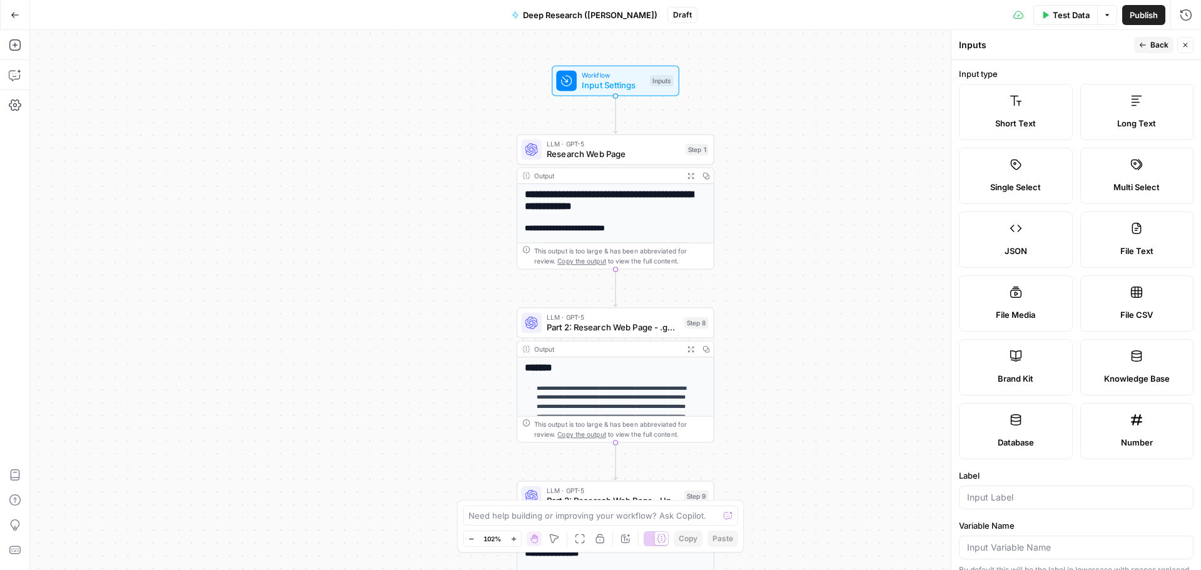
click at [1160, 43] on span "Back" at bounding box center [1159, 44] width 18 height 11
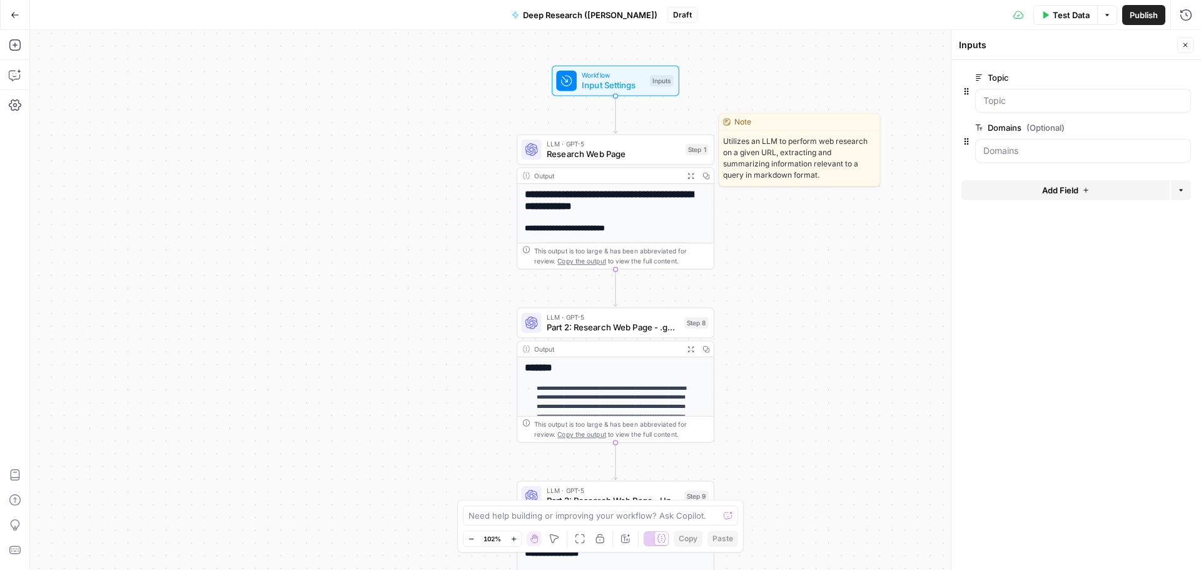
click at [623, 161] on div "LLM · GPT-5 Research Web Page Step 1 Copy step Delete step Edit Note Test" at bounding box center [616, 149] width 198 height 31
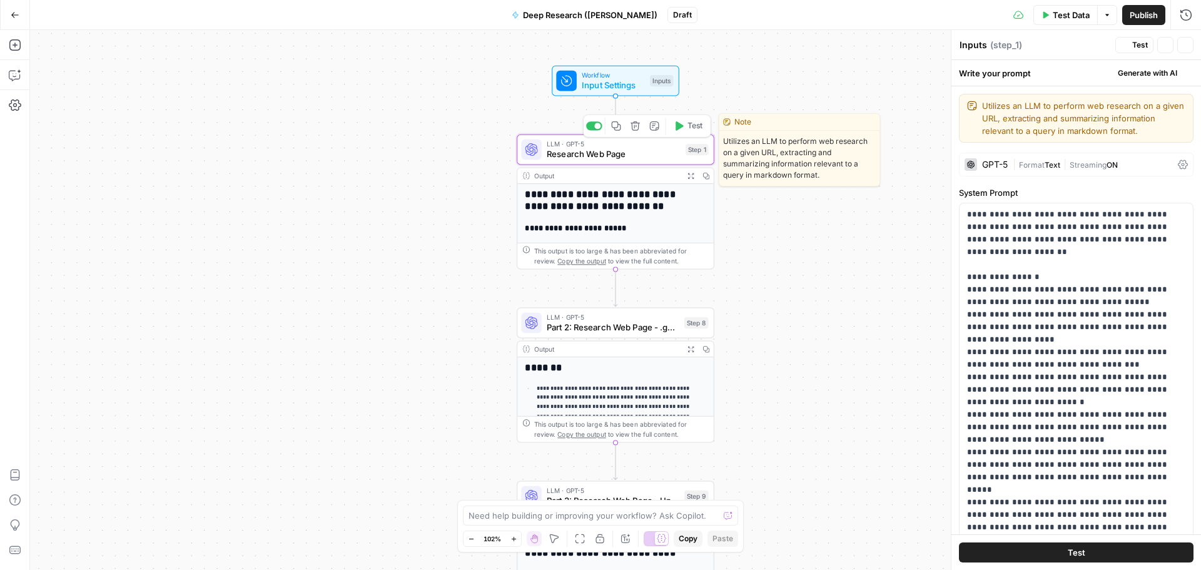
type textarea "Research Web Page"
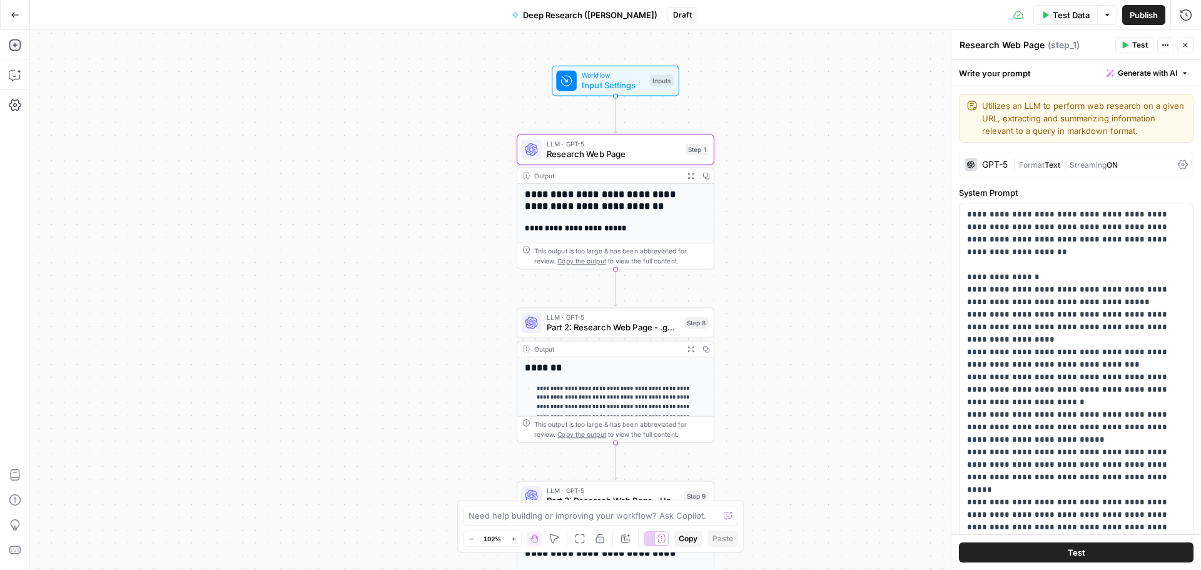
click at [1046, 170] on span "Text" at bounding box center [1053, 164] width 16 height 9
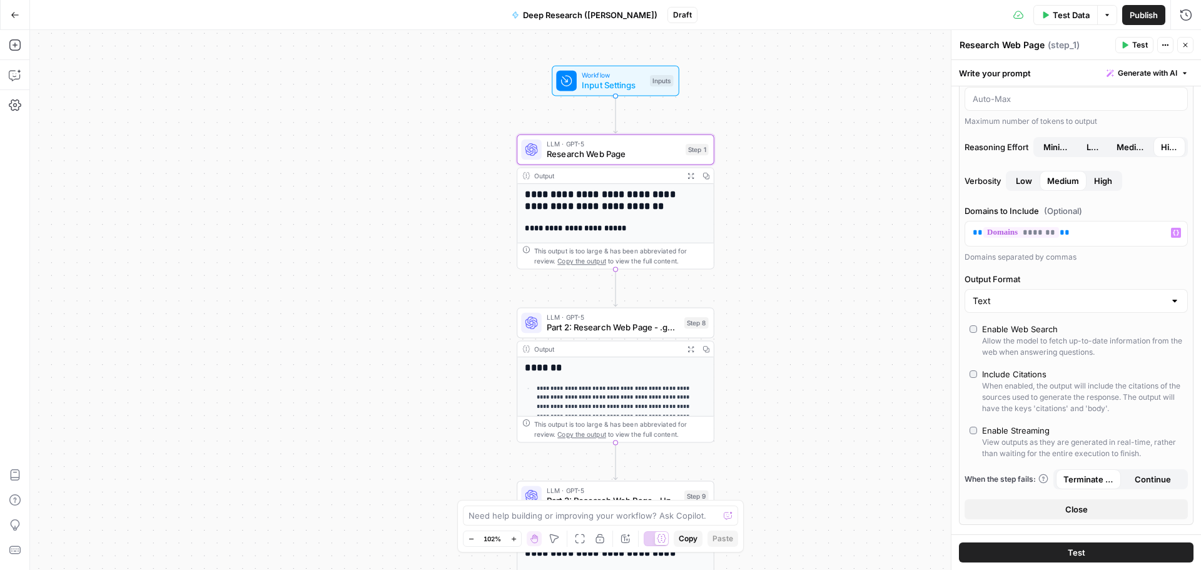
scroll to position [292, 0]
